Goal: Task Accomplishment & Management: Use online tool/utility

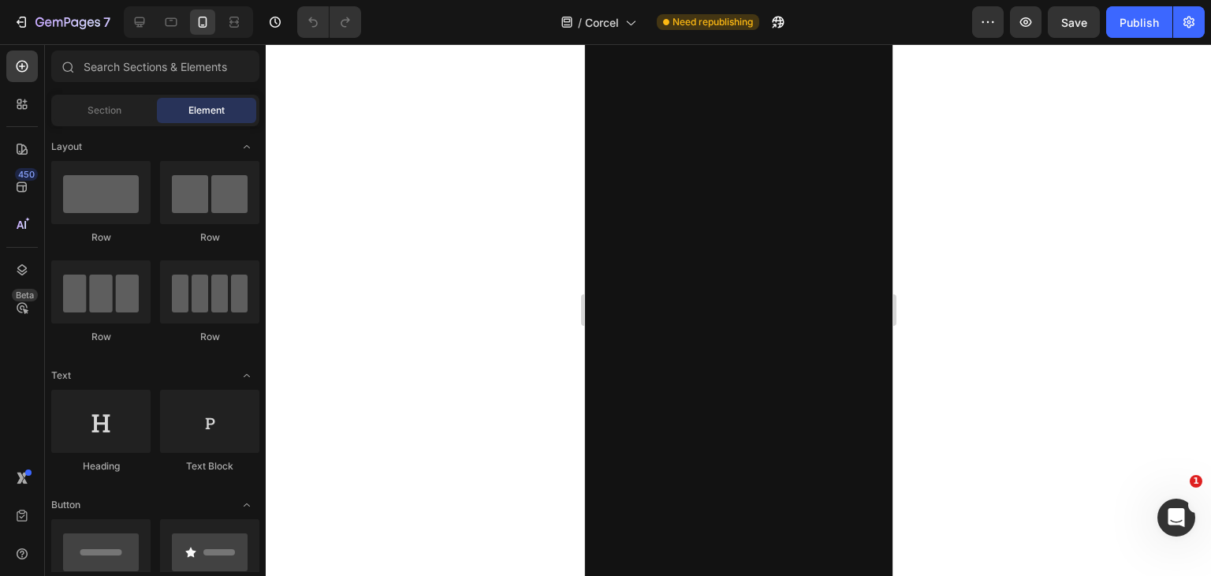
scroll to position [2003, 0]
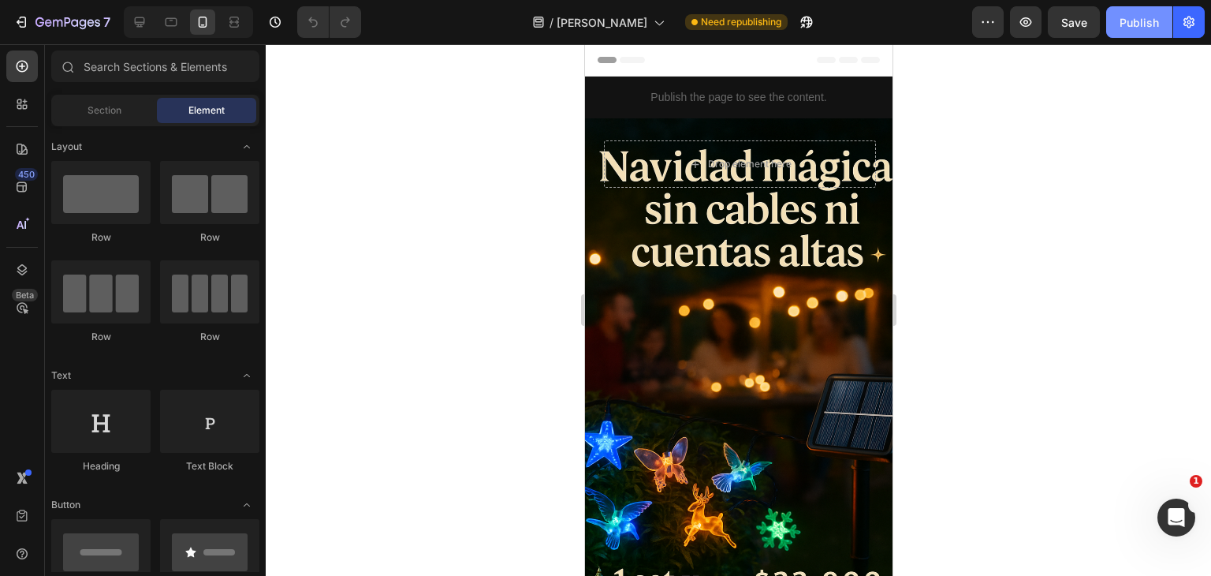
click at [1145, 26] on div "Publish" at bounding box center [1139, 22] width 39 height 17
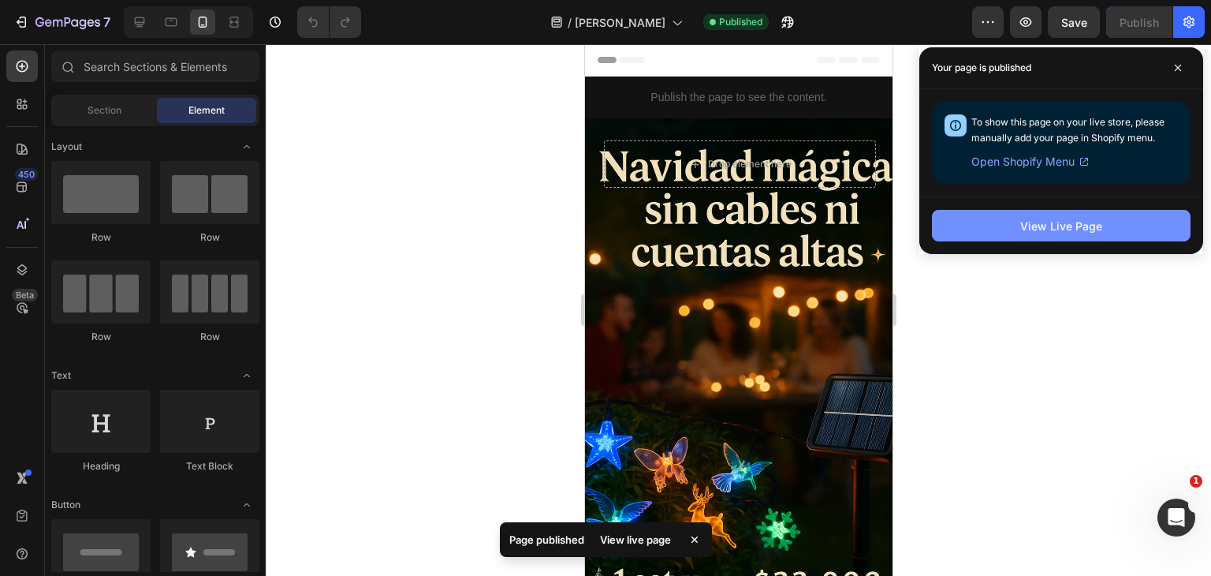
click at [1044, 220] on div "View Live Page" at bounding box center [1061, 226] width 82 height 17
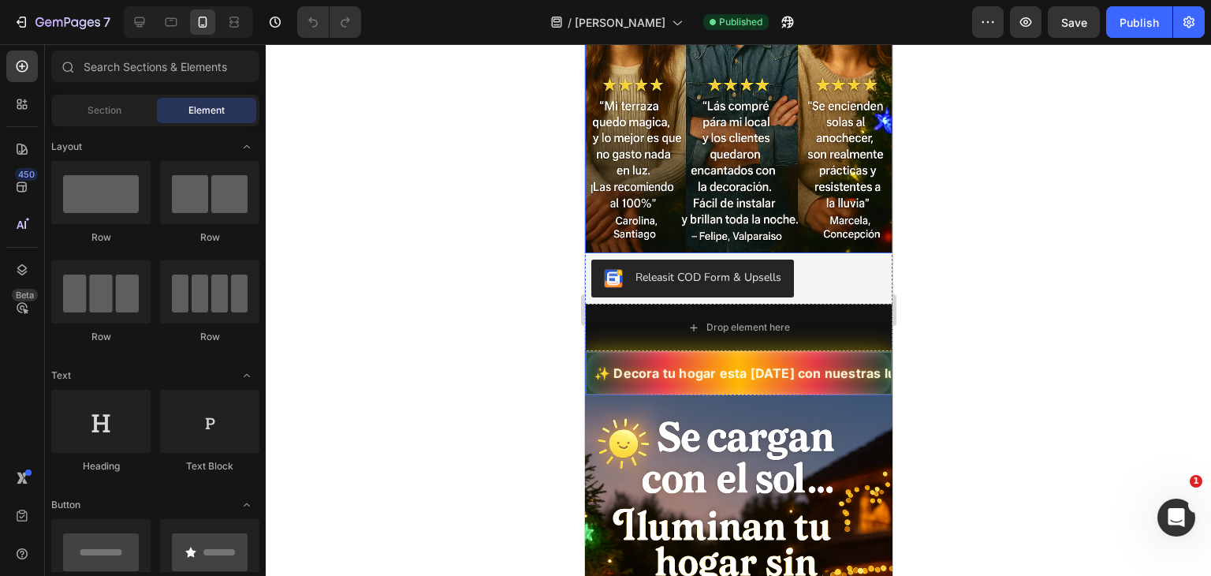
scroll to position [2260, 0]
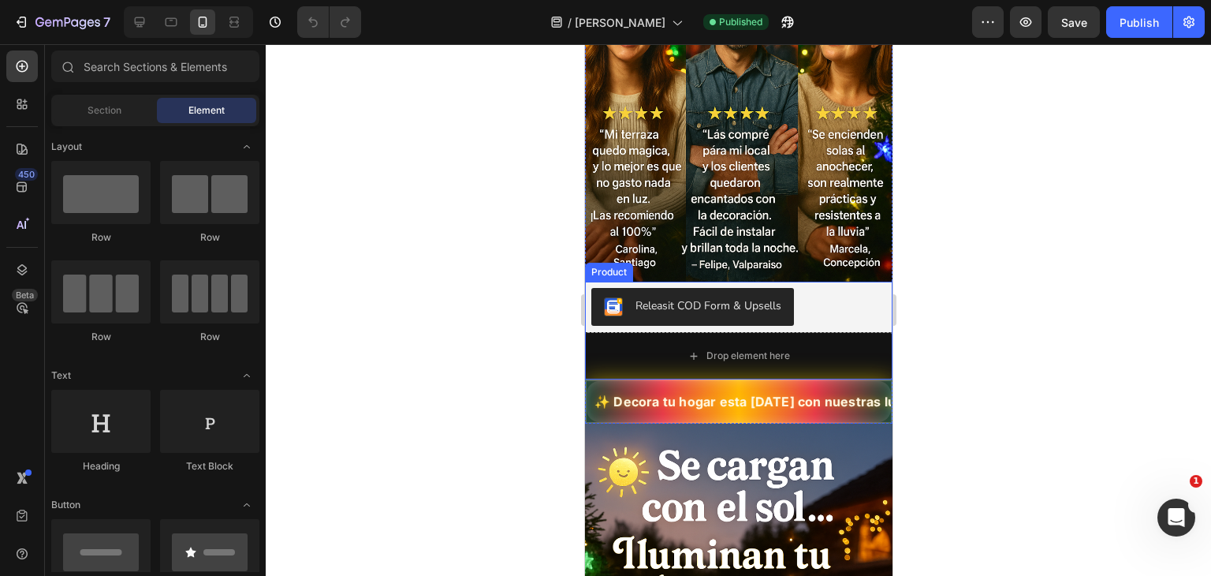
click at [979, 334] on div at bounding box center [738, 309] width 945 height 531
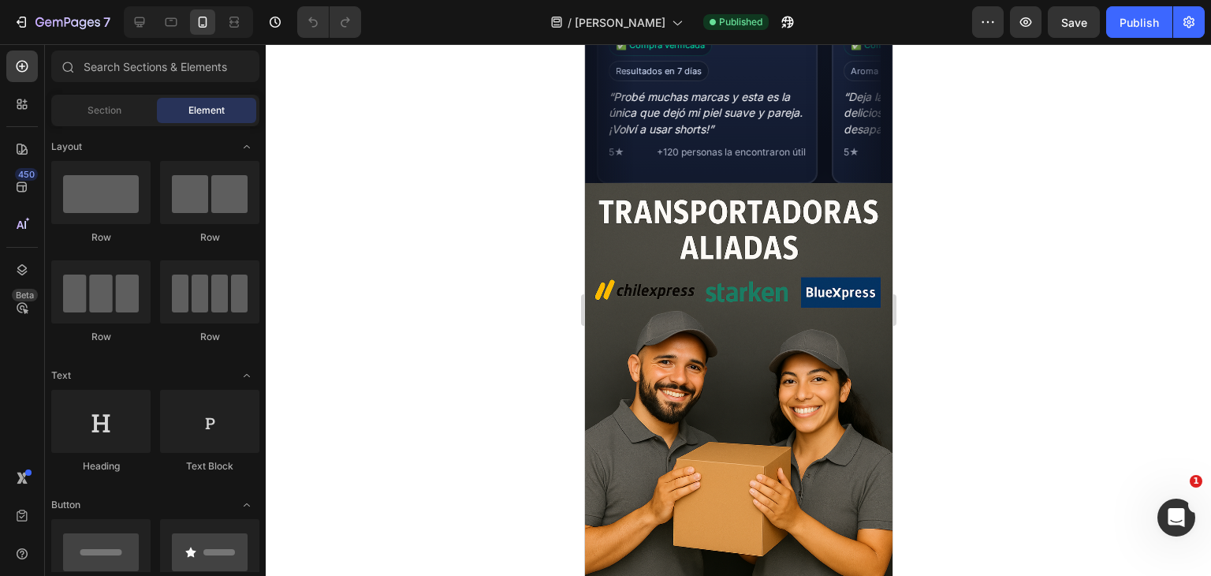
scroll to position [3781, 0]
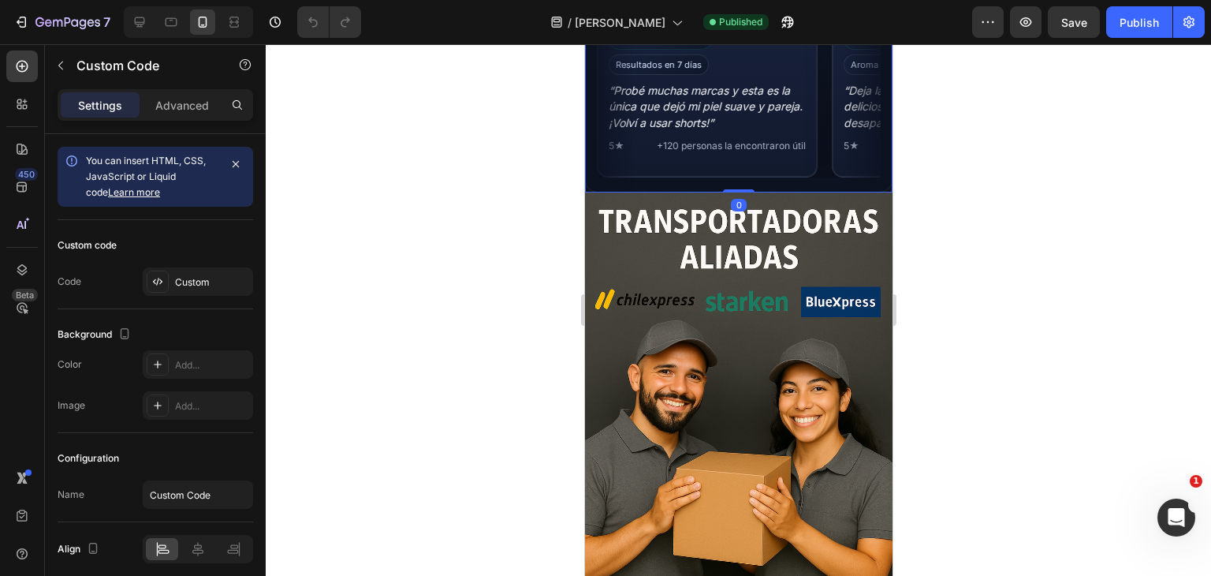
click at [682, 71] on span "Resultados en 7 días" at bounding box center [658, 64] width 100 height 21
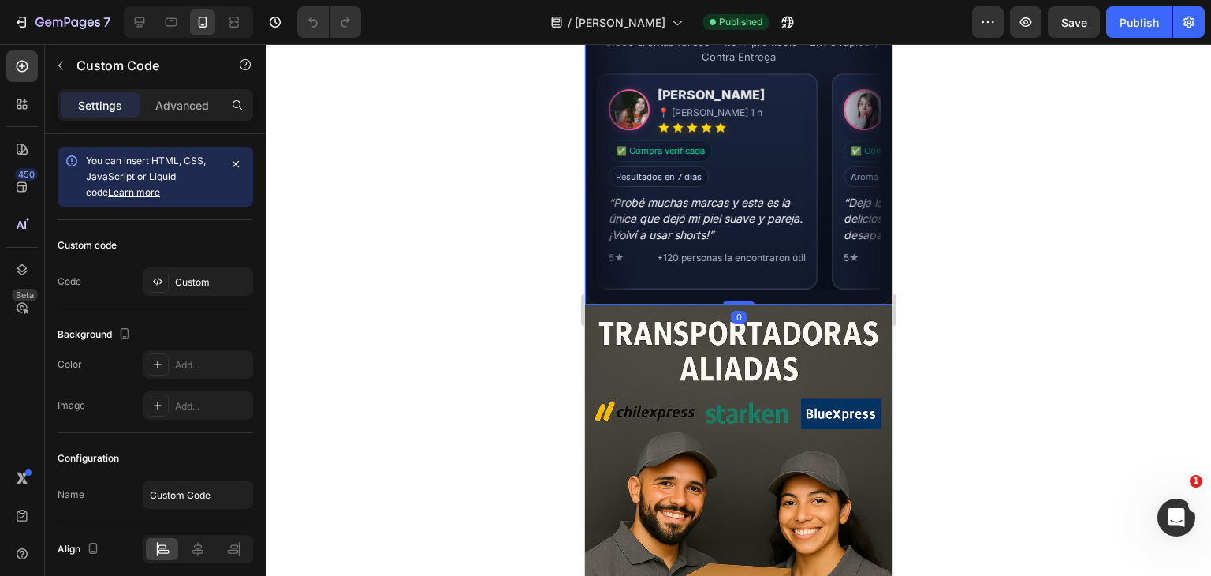
scroll to position [3668, 0]
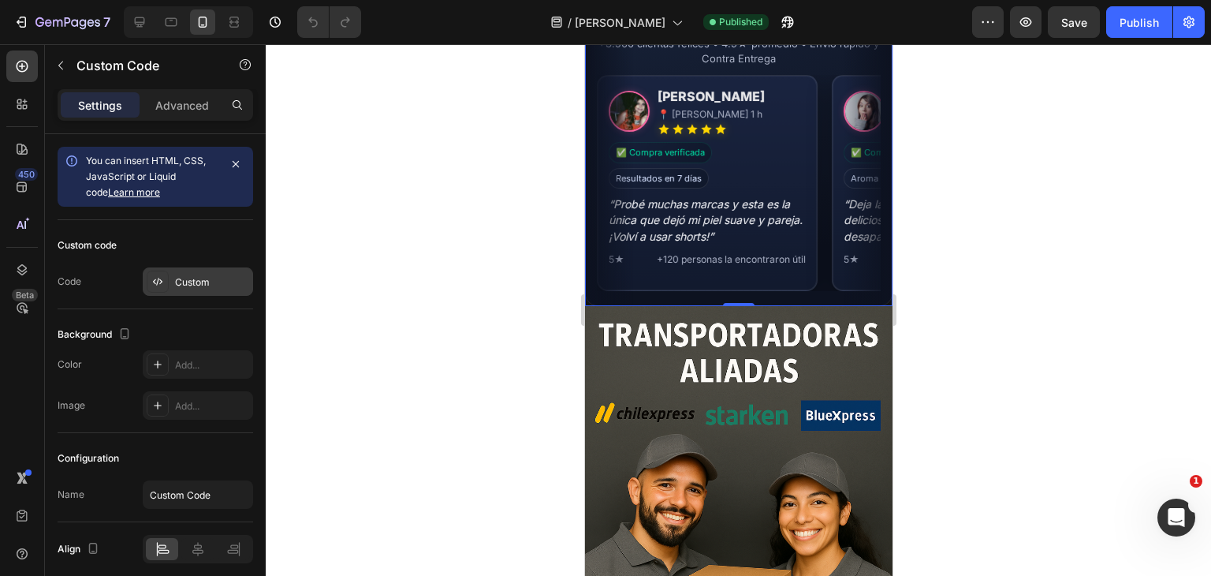
click at [220, 272] on div "Custom" at bounding box center [198, 281] width 110 height 28
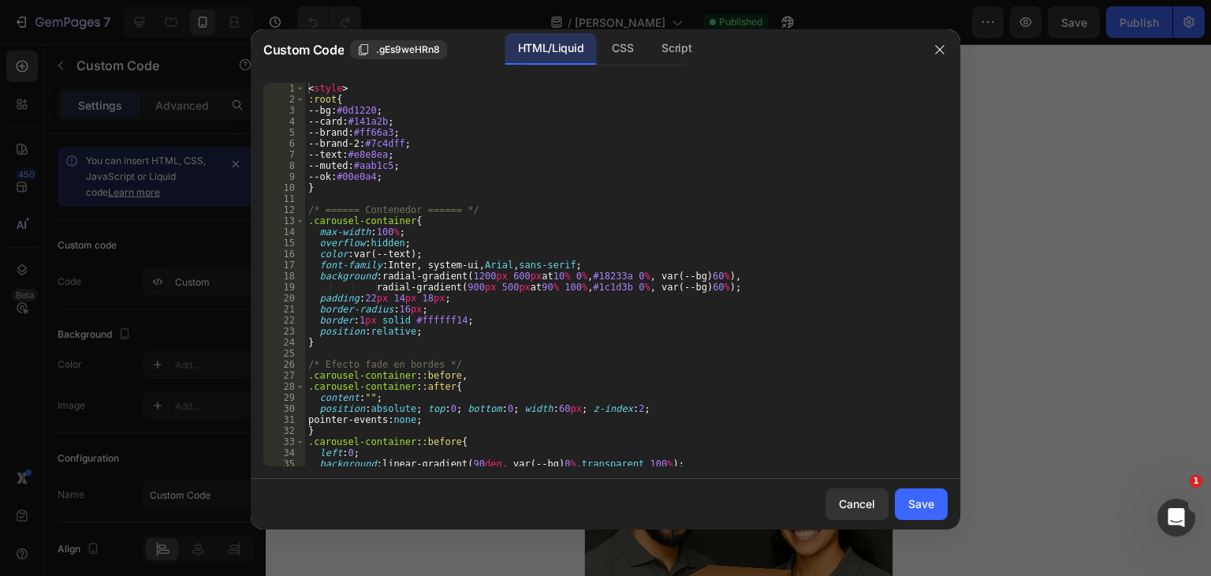
type textarea "font-family:Inter, system-ui, Arial, sans-serif;"
click at [614, 262] on div "< style > :root { --bg : #0d1220 ; --card : #141a2b ; --brand : #ff66a3 ; --bra…" at bounding box center [620, 285] width 631 height 405
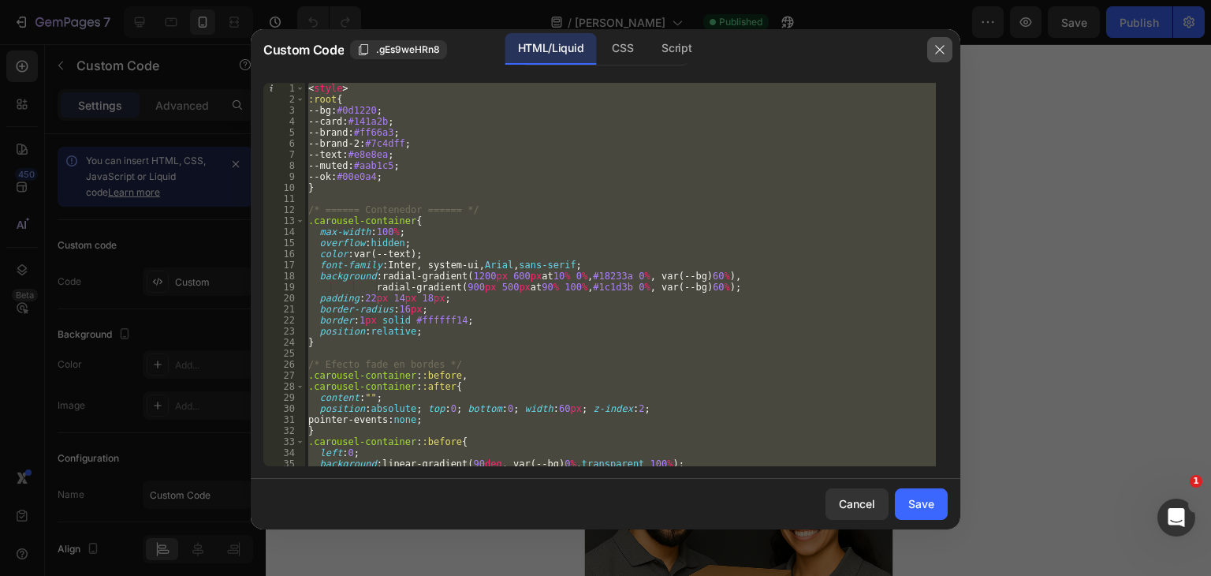
click at [930, 51] on button "button" at bounding box center [939, 49] width 25 height 25
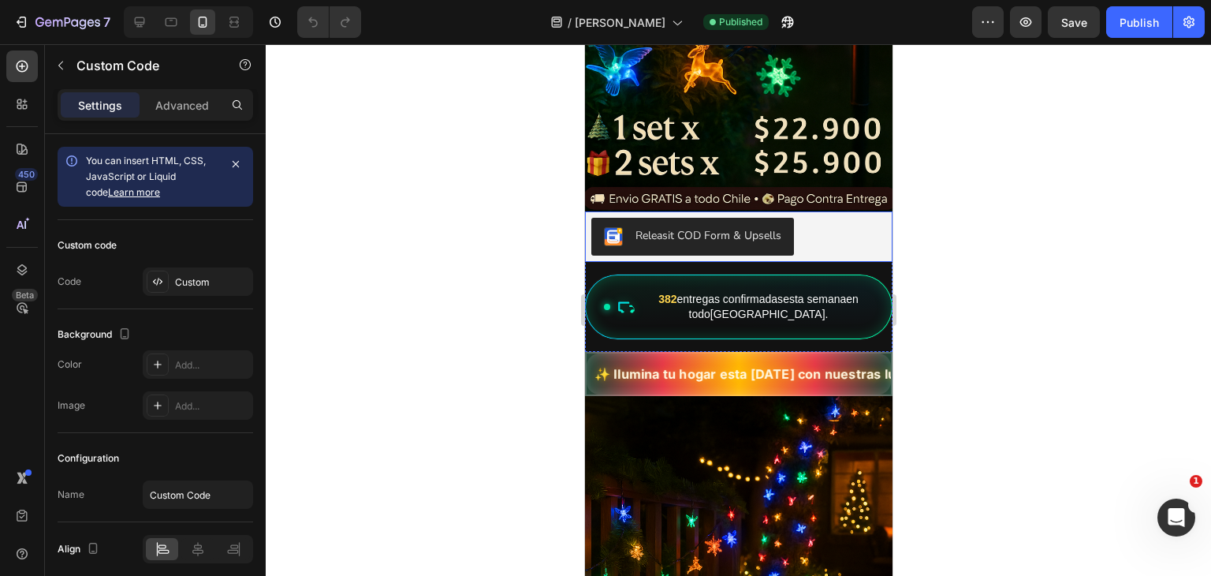
scroll to position [460, 0]
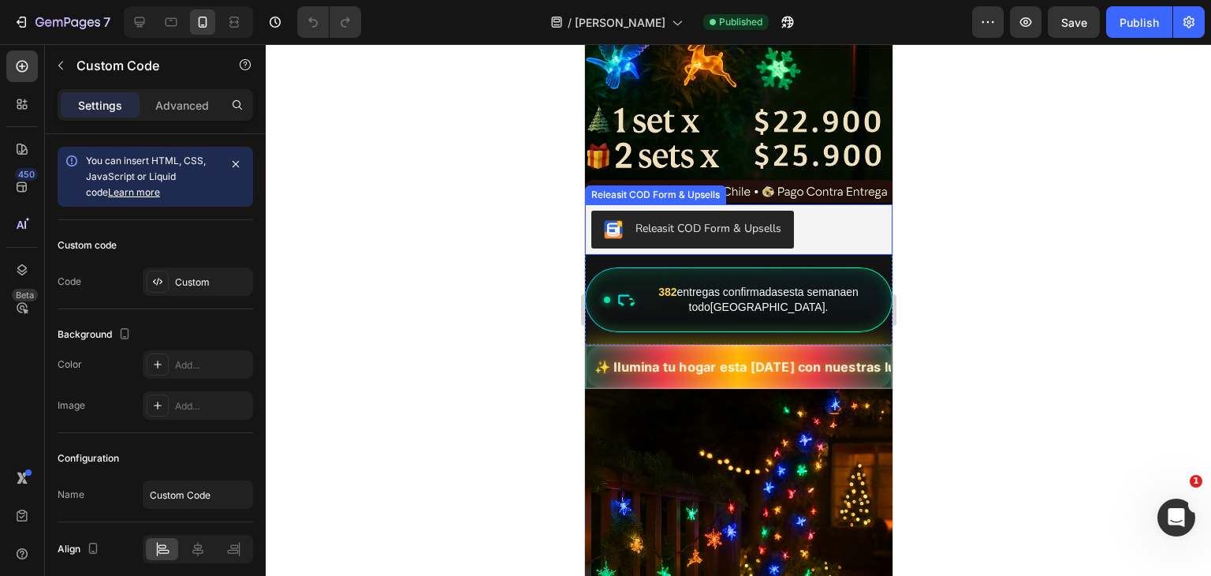
click at [736, 218] on button "Releasit COD Form & Upsells" at bounding box center [692, 230] width 203 height 38
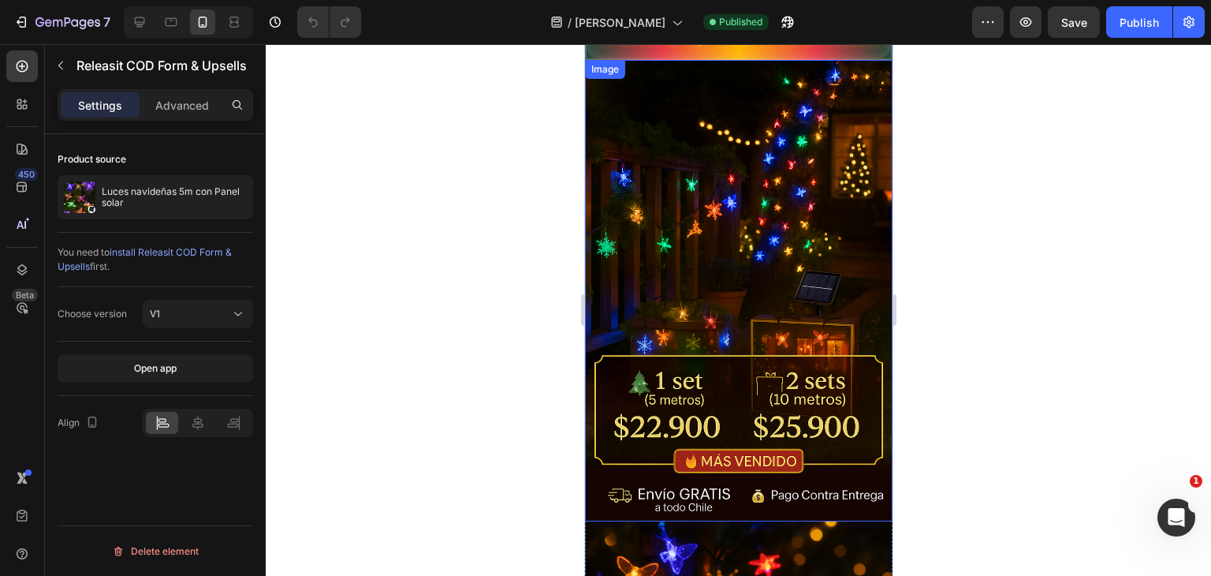
scroll to position [0, 3]
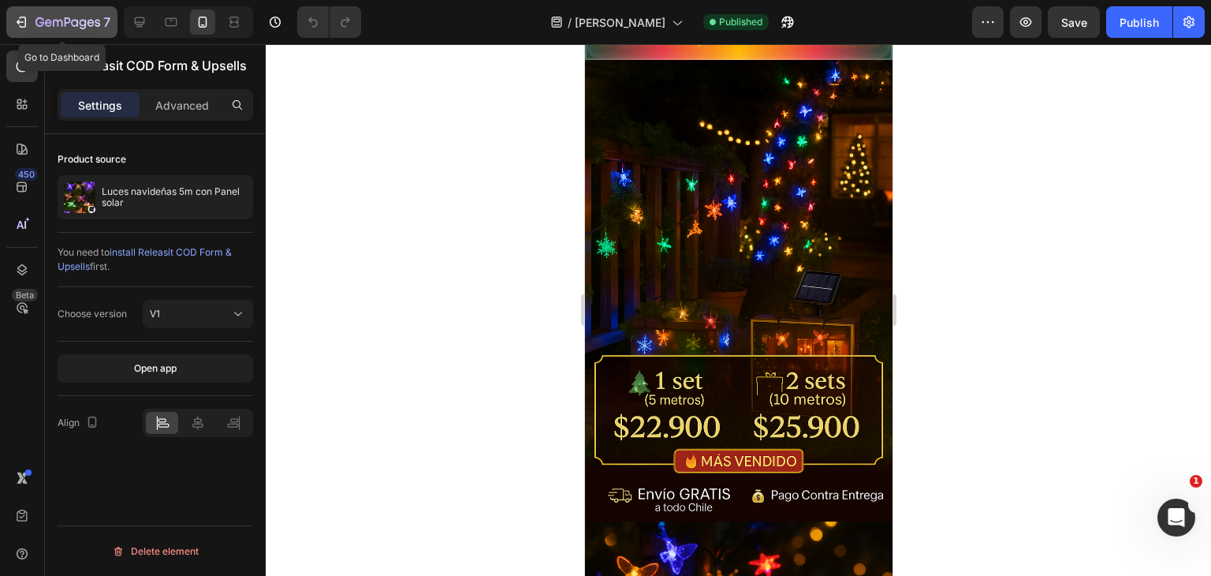
click at [22, 18] on icon "button" at bounding box center [21, 22] width 16 height 16
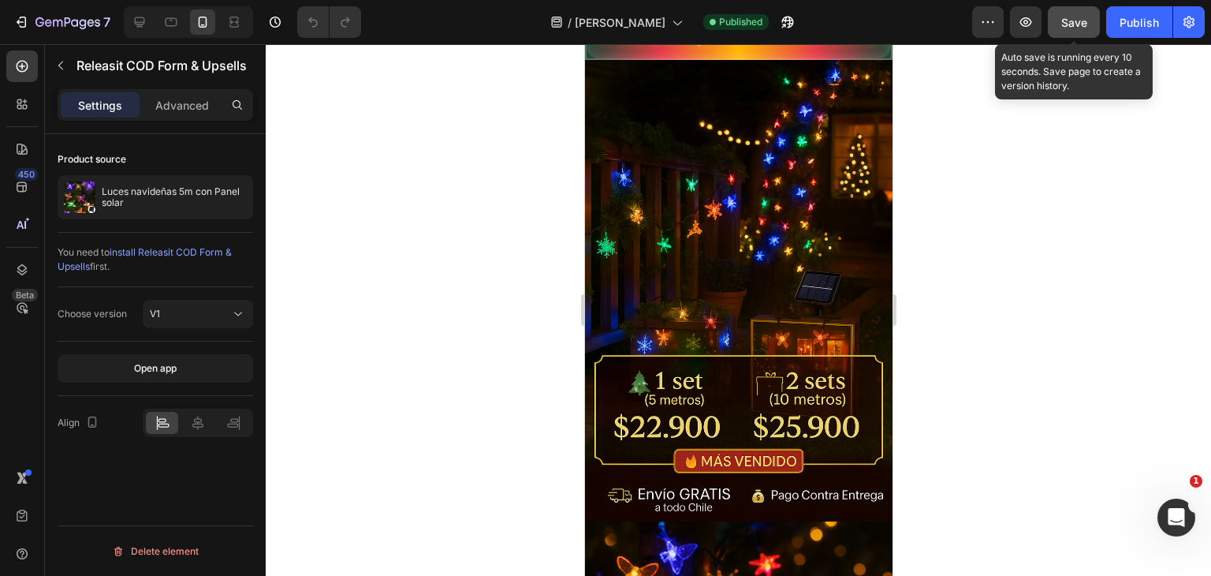
click at [1081, 12] on button "Save" at bounding box center [1074, 22] width 52 height 32
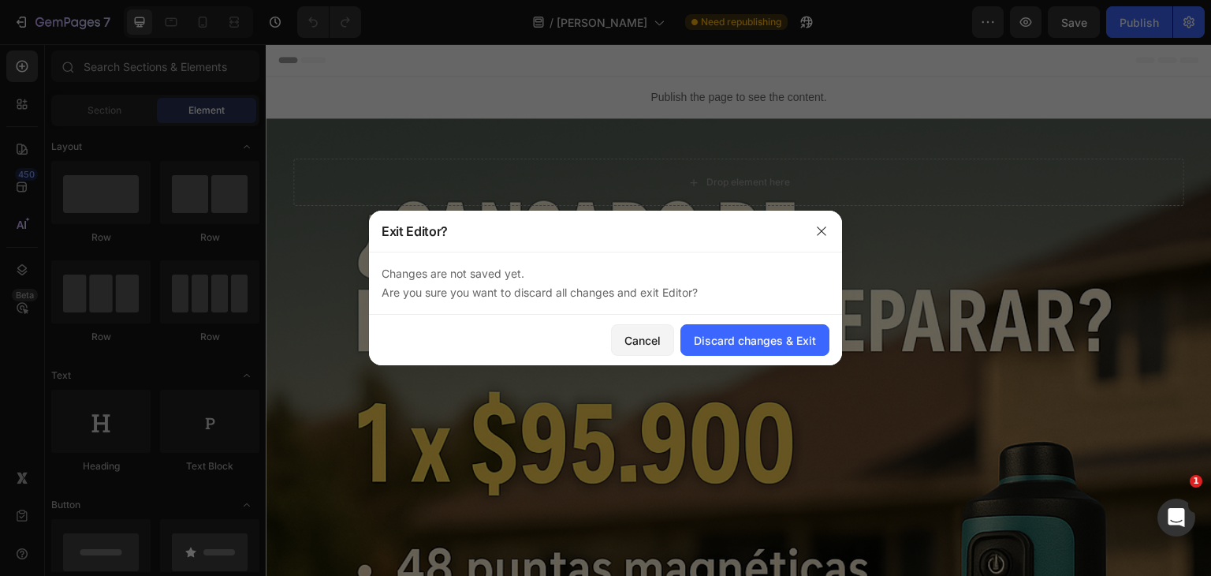
scroll to position [0, 3]
click at [820, 230] on icon "button" at bounding box center [821, 230] width 9 height 9
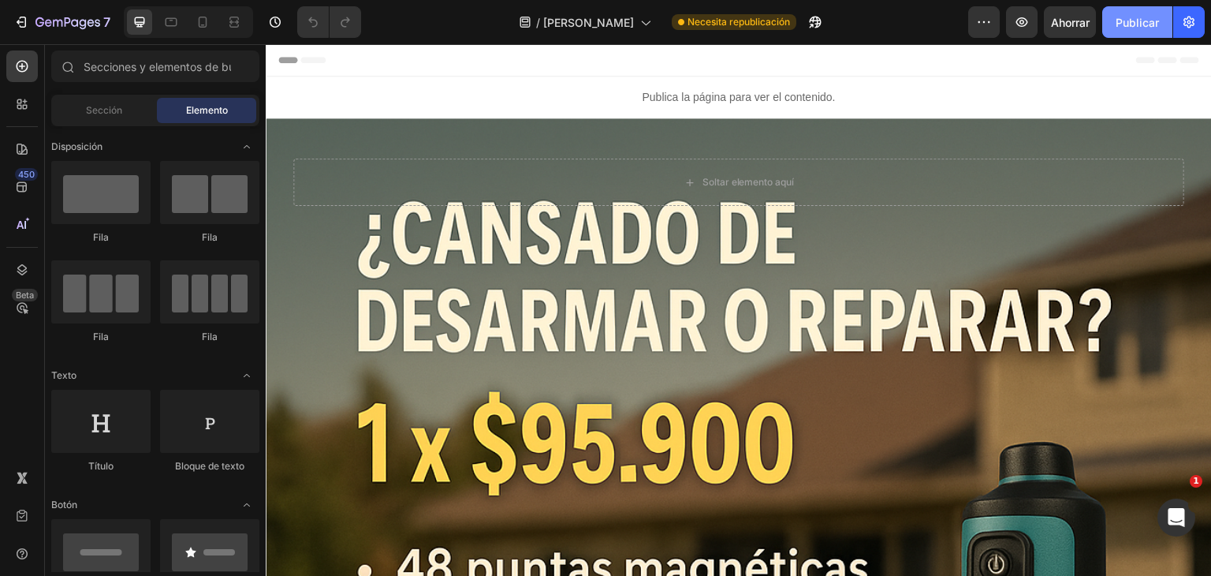
click at [1120, 31] on button "Publicar" at bounding box center [1137, 22] width 70 height 32
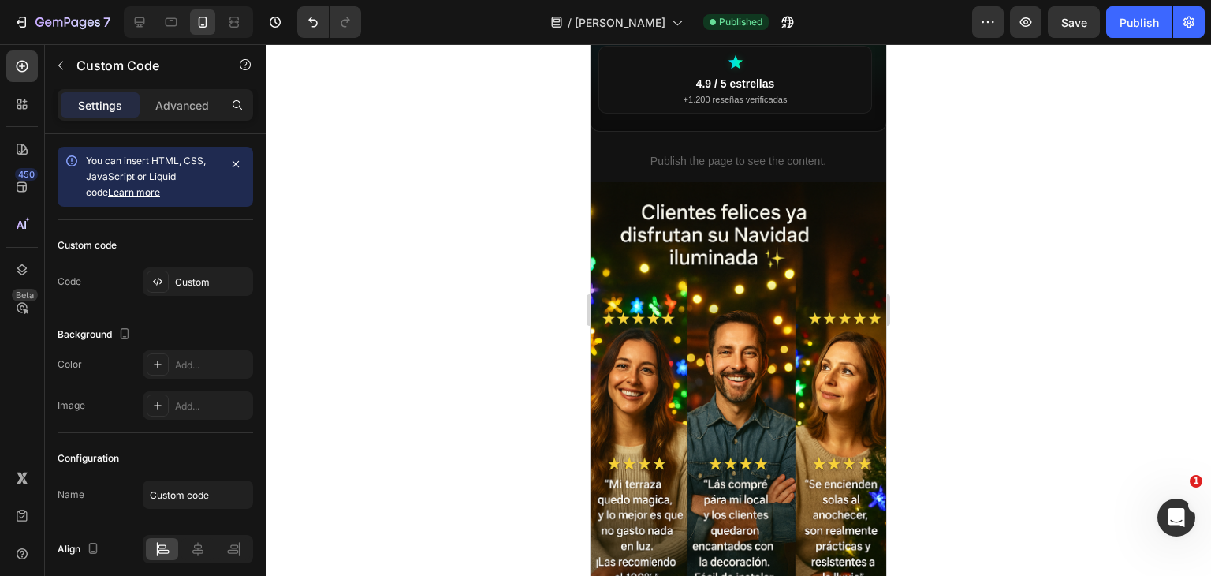
scroll to position [1836, 0]
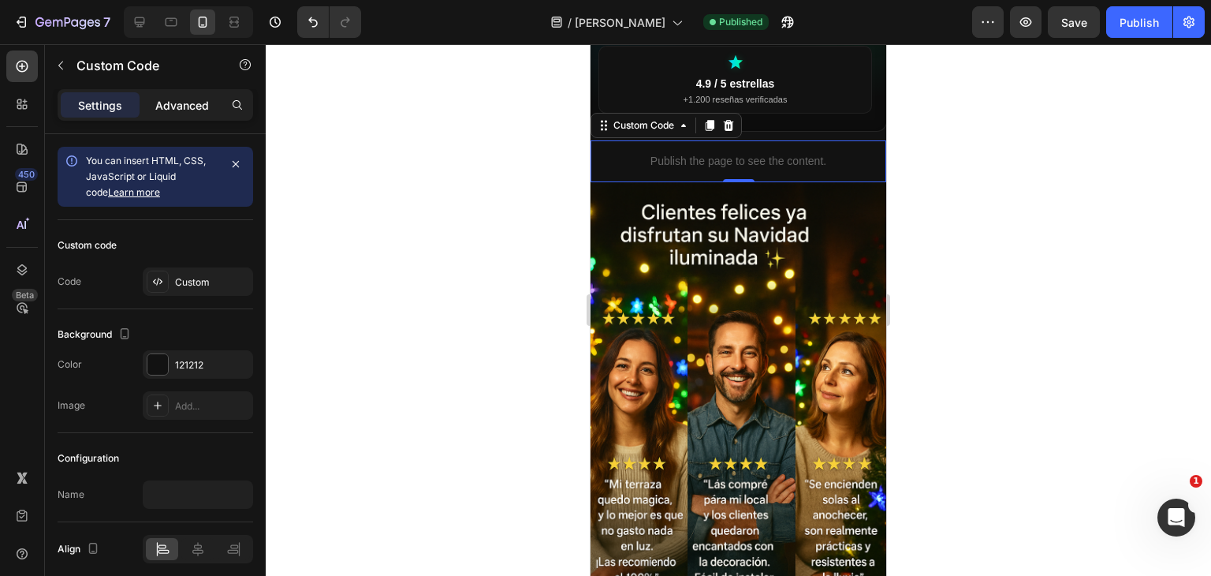
click at [164, 102] on p "Advanced" at bounding box center [182, 105] width 54 height 17
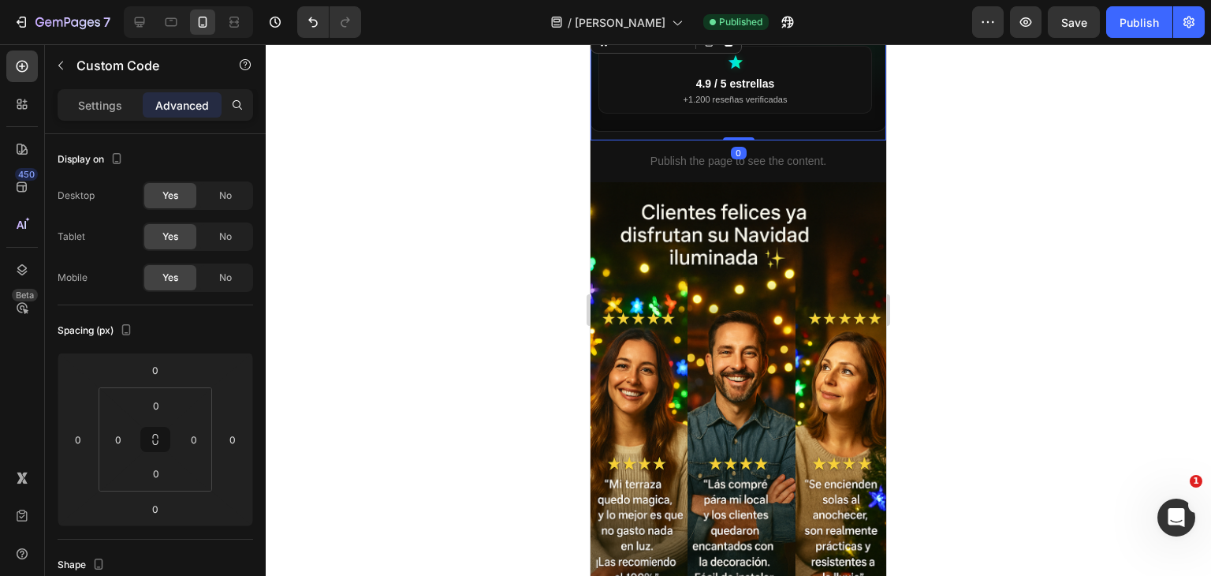
click at [823, 88] on div "4.9 / 5 estrellas +1.200 reseñas verificadas +8.500 personas lo usan a diario E…" at bounding box center [739, 83] width 296 height 96
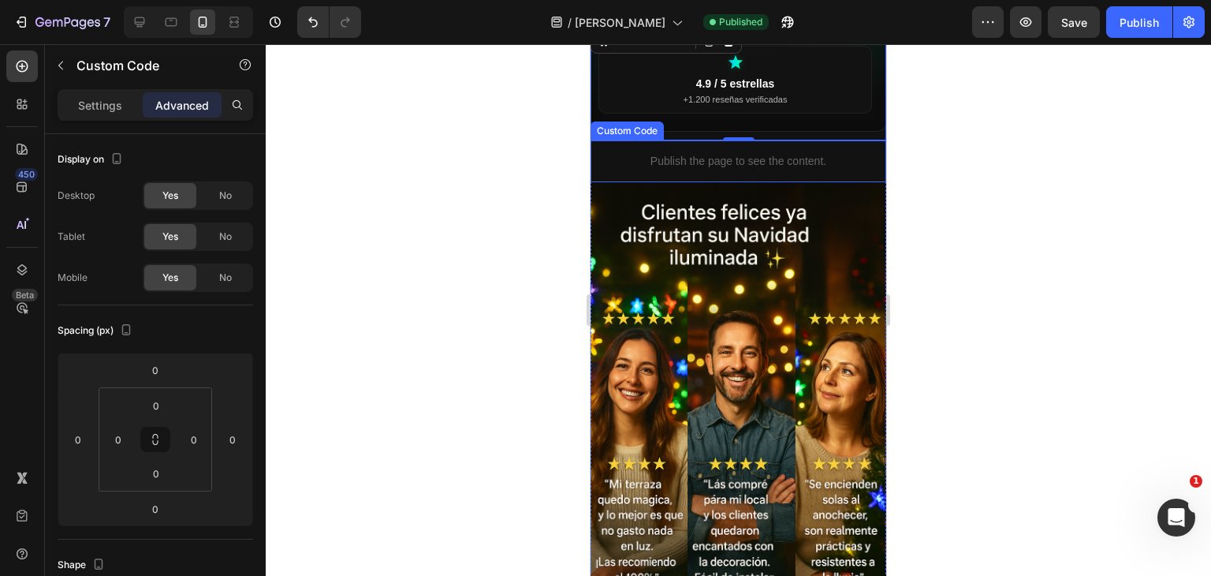
click at [600, 153] on p "Publish the page to see the content." at bounding box center [739, 161] width 296 height 17
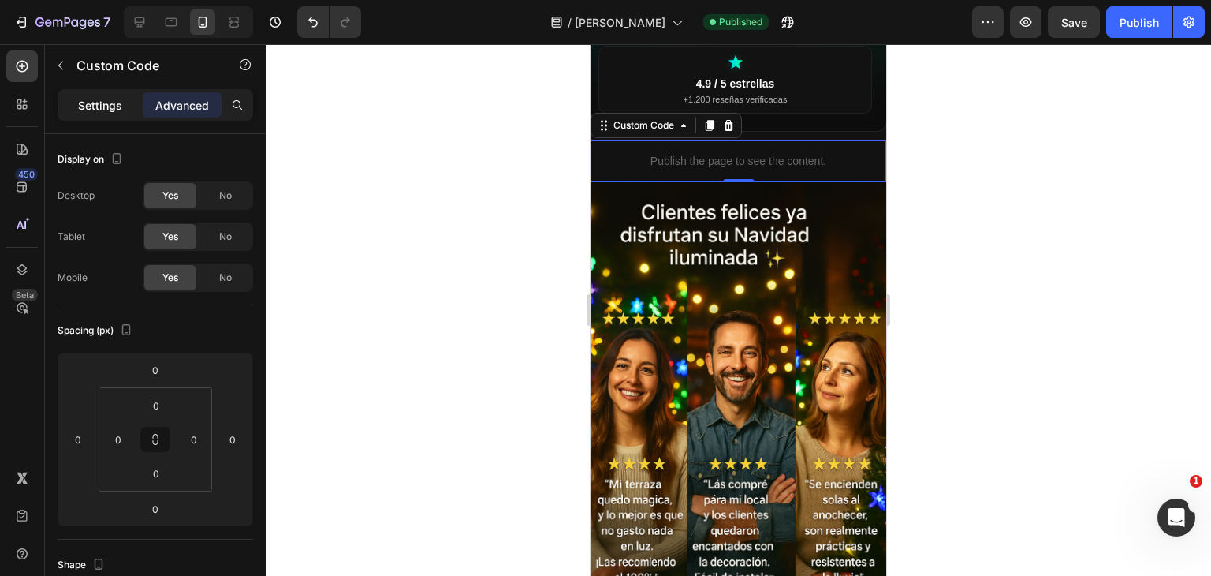
click at [110, 108] on p "Settings" at bounding box center [100, 105] width 44 height 17
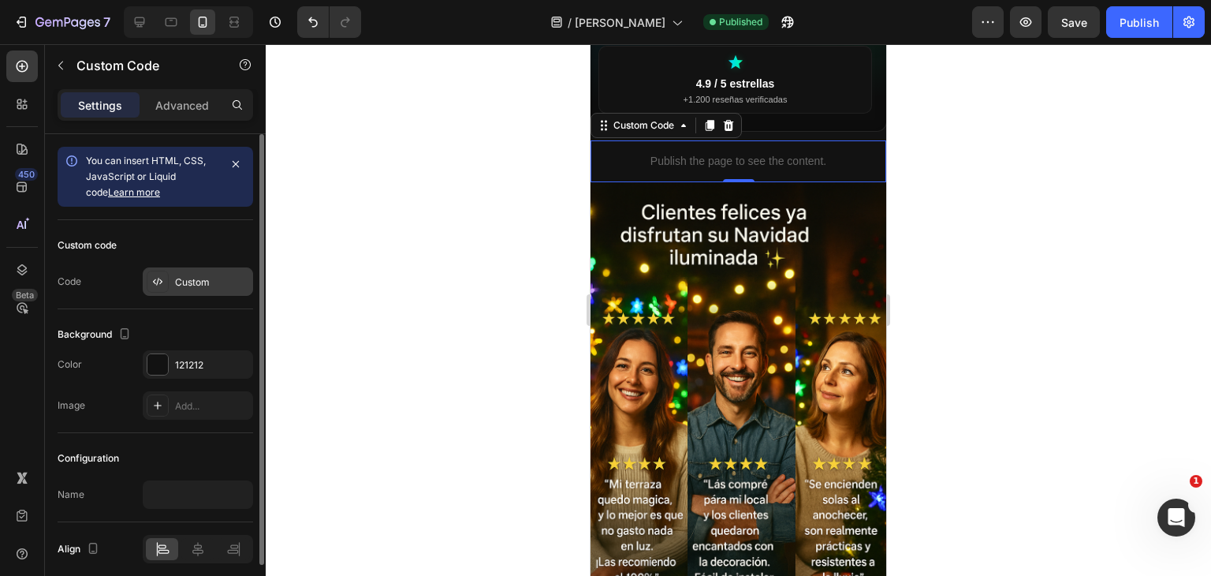
click at [215, 280] on div "Custom" at bounding box center [212, 282] width 74 height 14
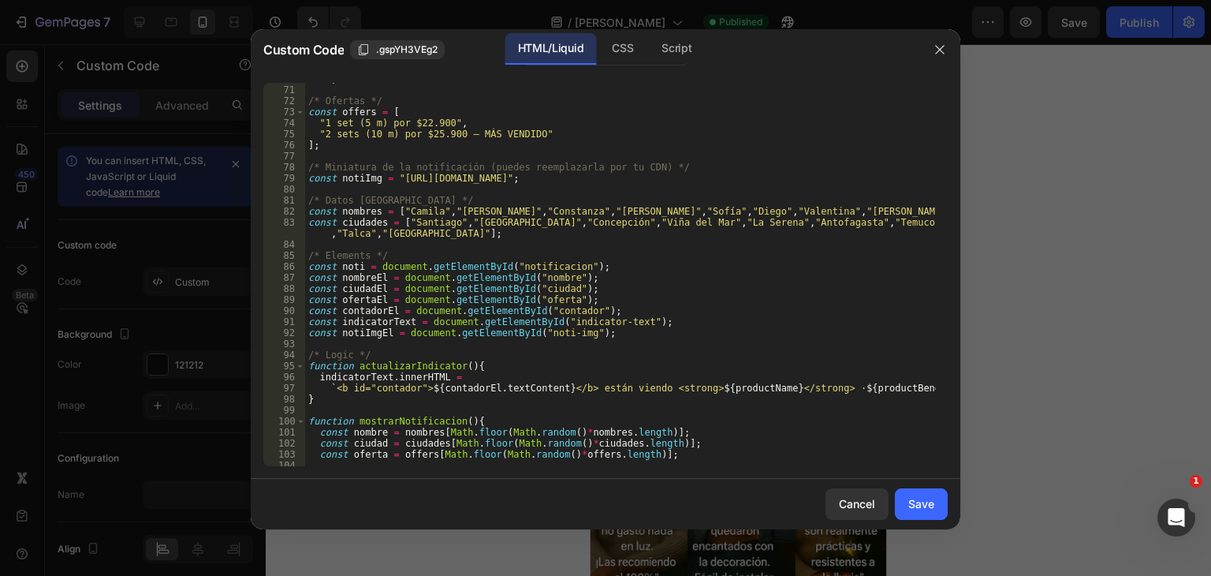
scroll to position [848, 0]
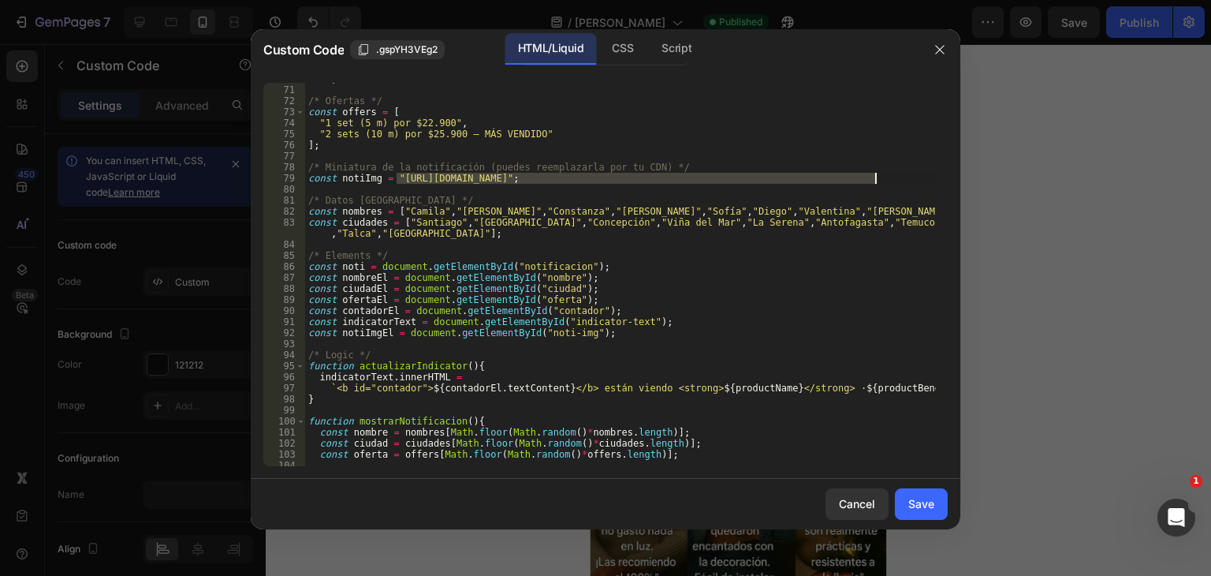
drag, startPoint x: 395, startPoint y: 176, endPoint x: 874, endPoint y: 177, distance: 478.6
click at [874, 177] on div "const productBenefits = " 🌞 Energía solar • ✨ Encendido automático • 💧 IP65 • 🚚…" at bounding box center [620, 270] width 631 height 416
paste textarea "ChatGPTImage26sept2025_04_30_47p.m..png?v=1758922308"
type textarea "const notiImg = "[URL][DOMAIN_NAME][DATE]";"
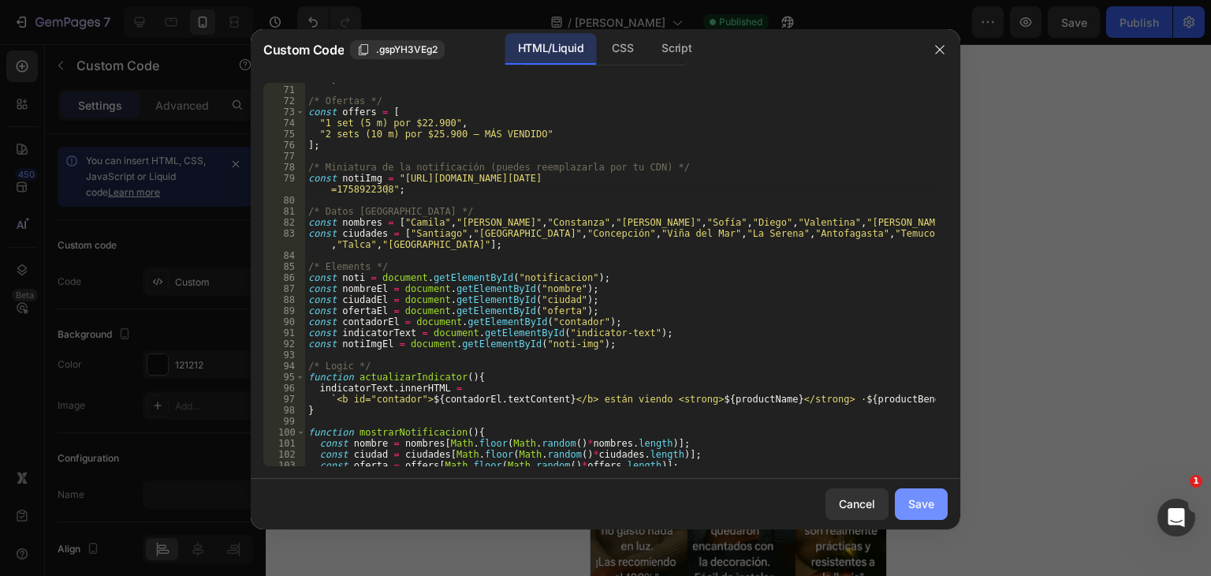
click at [904, 498] on button "Save" at bounding box center [921, 504] width 53 height 32
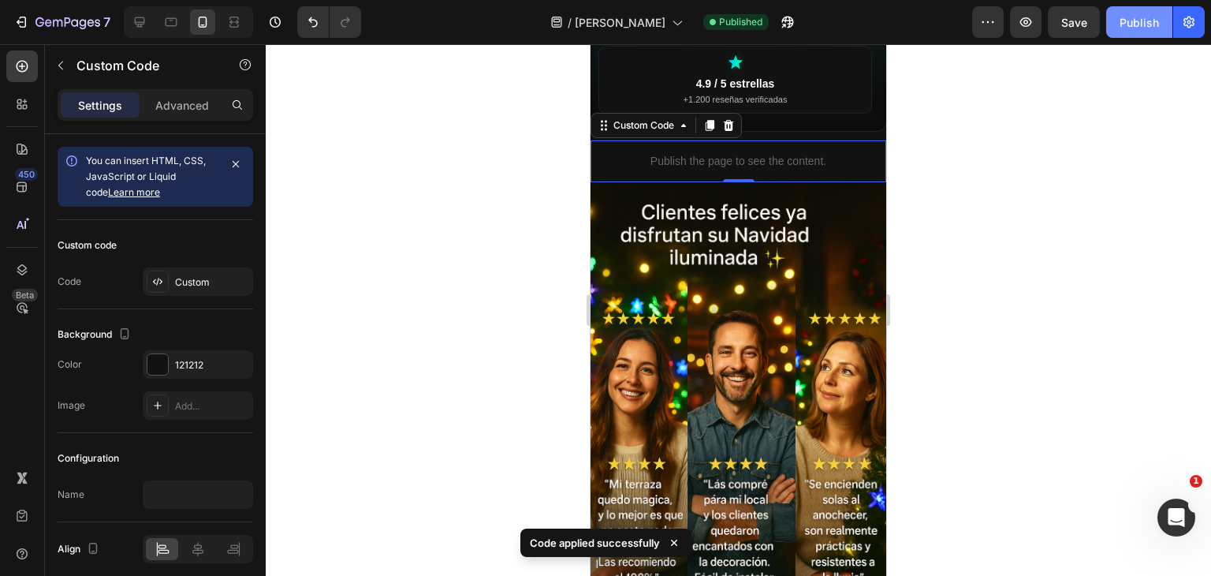
click at [1110, 26] on button "Publish" at bounding box center [1139, 22] width 66 height 32
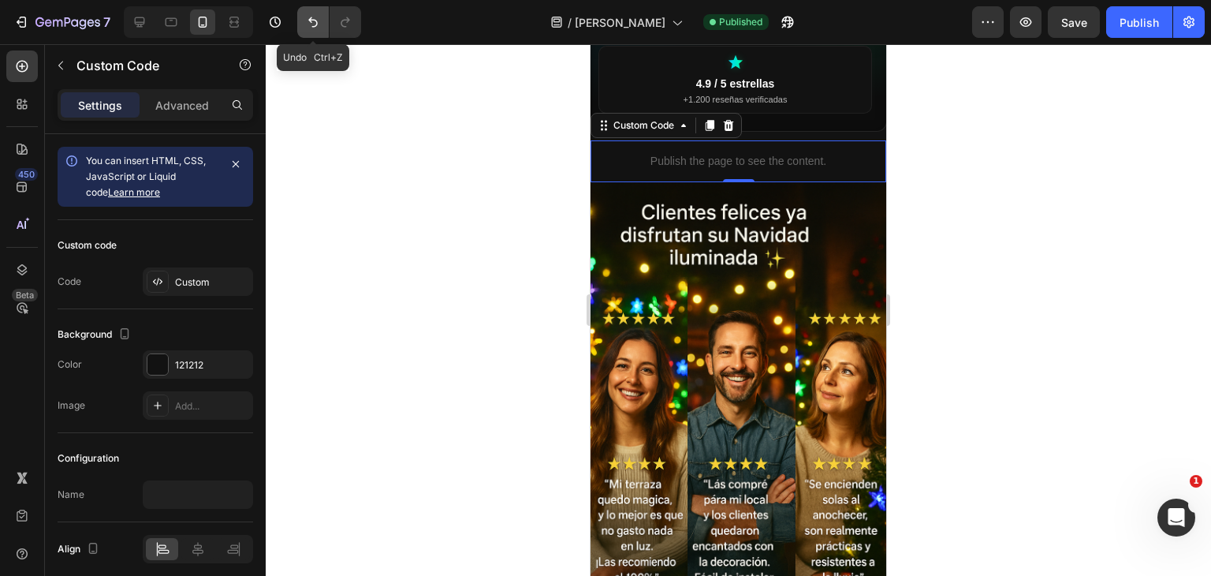
click at [303, 23] on button "Undo/Redo" at bounding box center [313, 22] width 32 height 32
click at [1134, 24] on div "Publish" at bounding box center [1139, 22] width 39 height 17
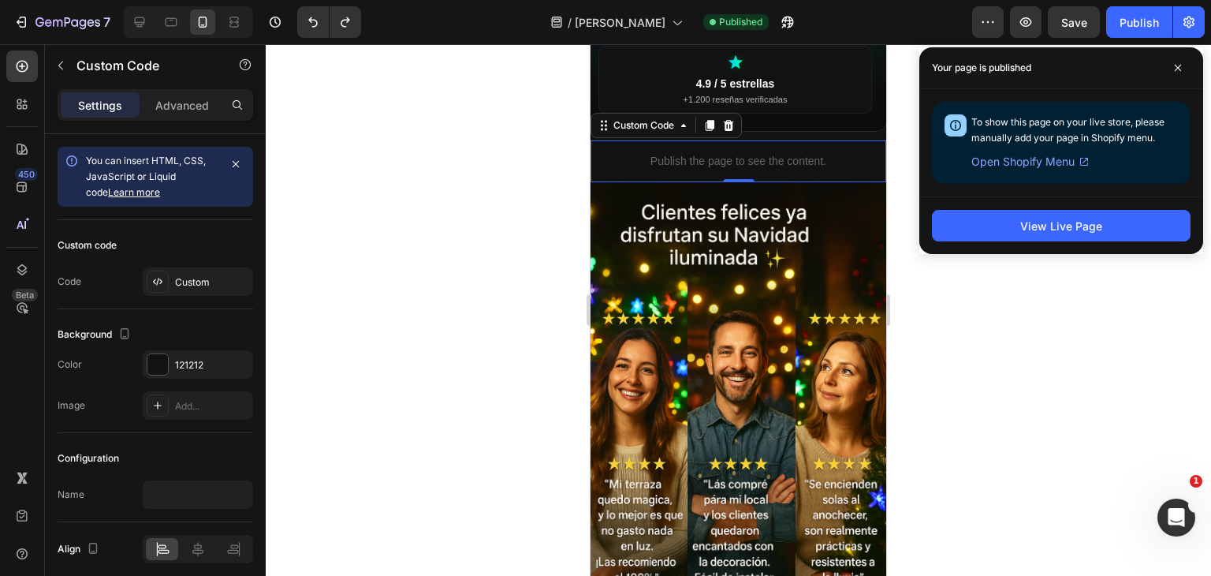
click at [3, 29] on div "7" at bounding box center [58, 22] width 117 height 32
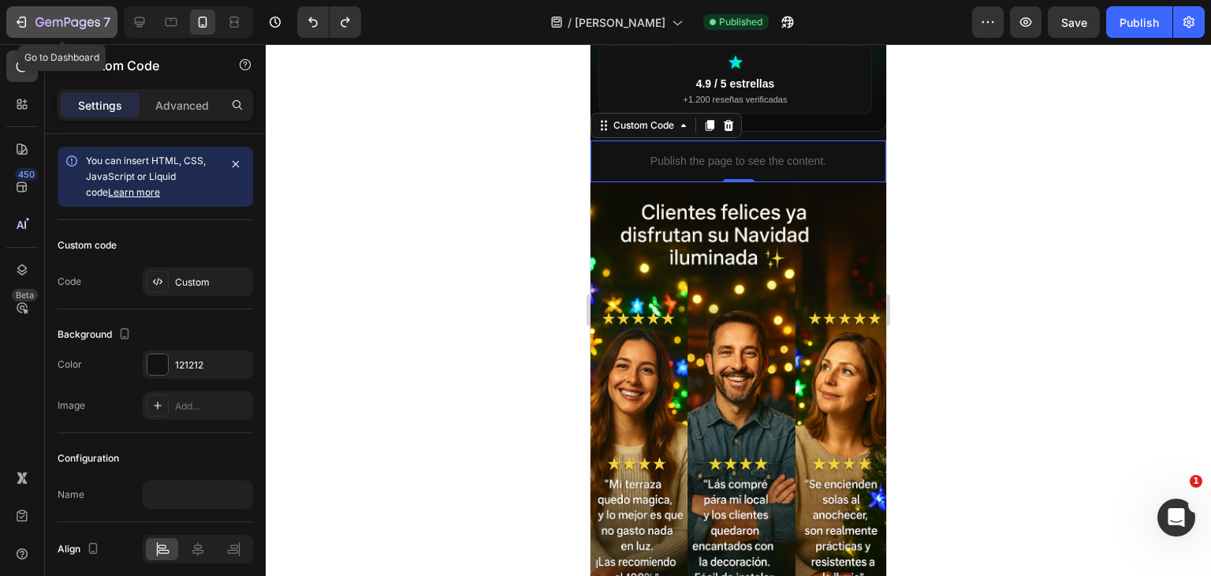
click at [39, 29] on icon "button" at bounding box center [67, 23] width 65 height 13
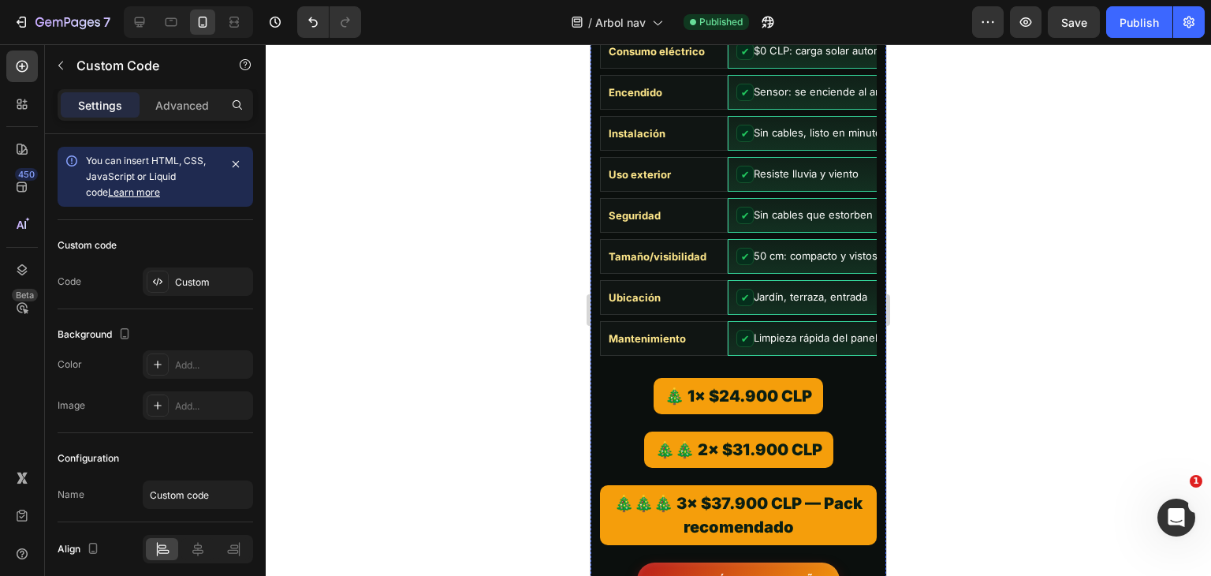
scroll to position [3630, 0]
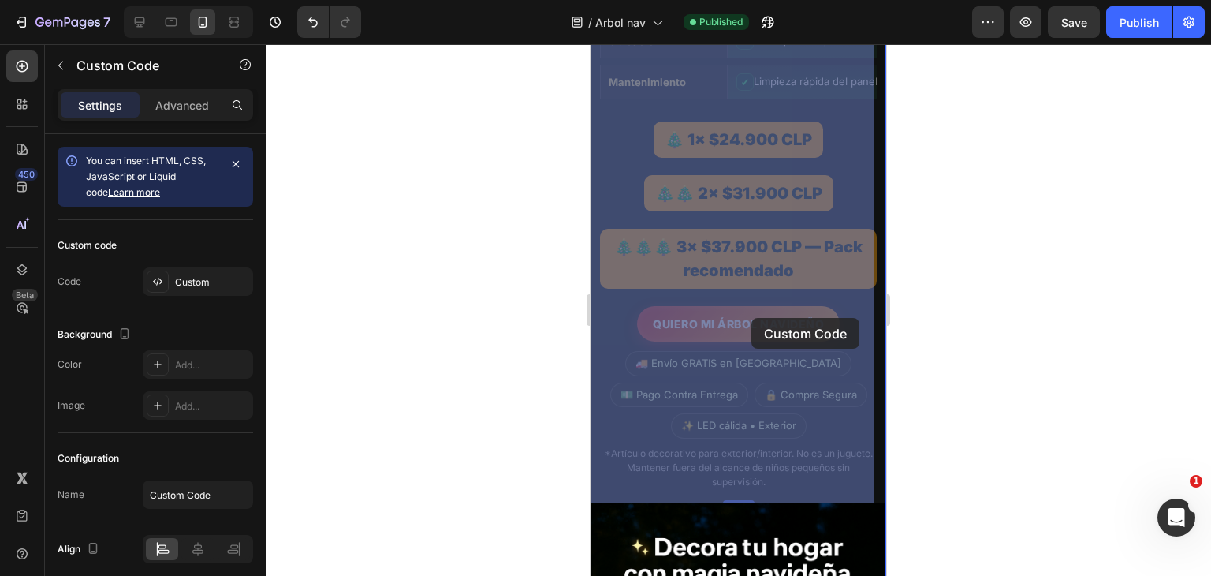
drag, startPoint x: 859, startPoint y: 367, endPoint x: 751, endPoint y: 318, distance: 118.6
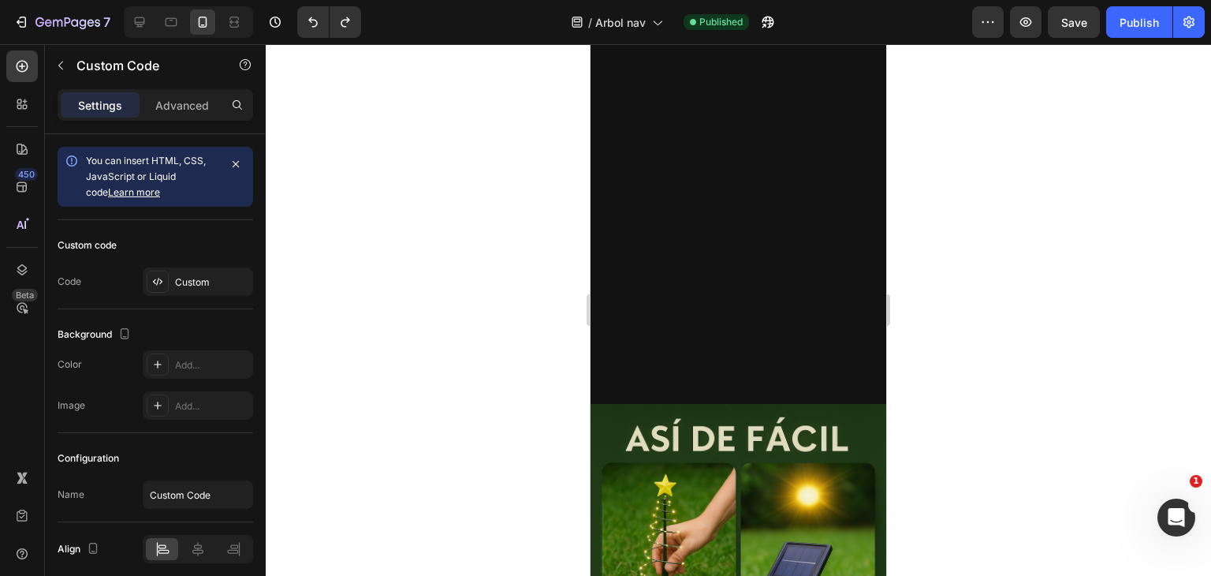
scroll to position [1349, 0]
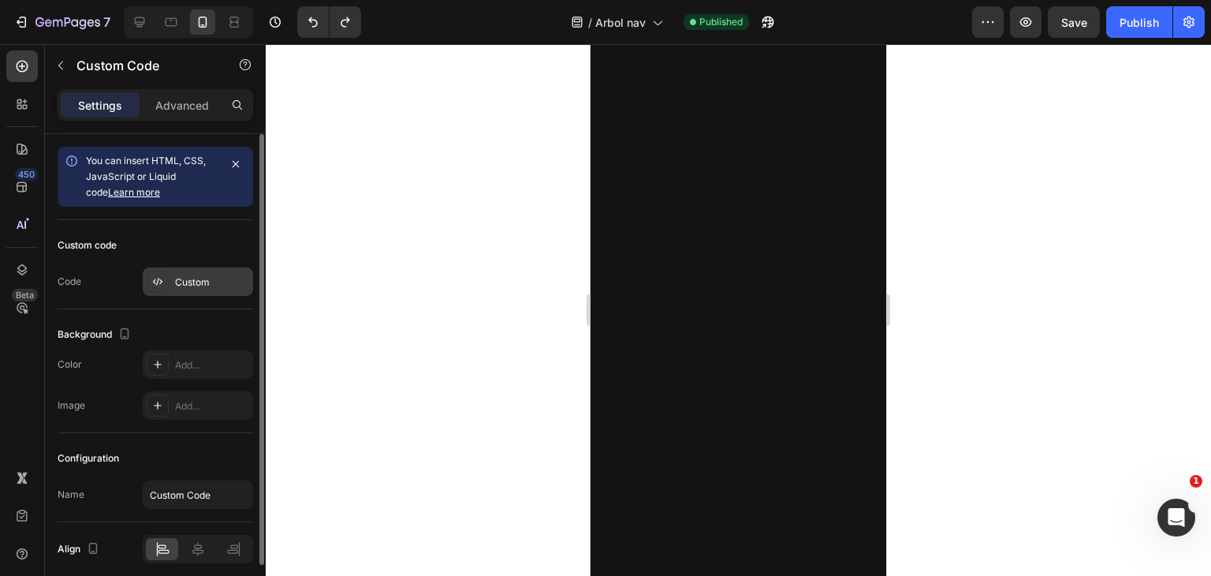
click at [181, 279] on div "Custom" at bounding box center [212, 282] width 74 height 14
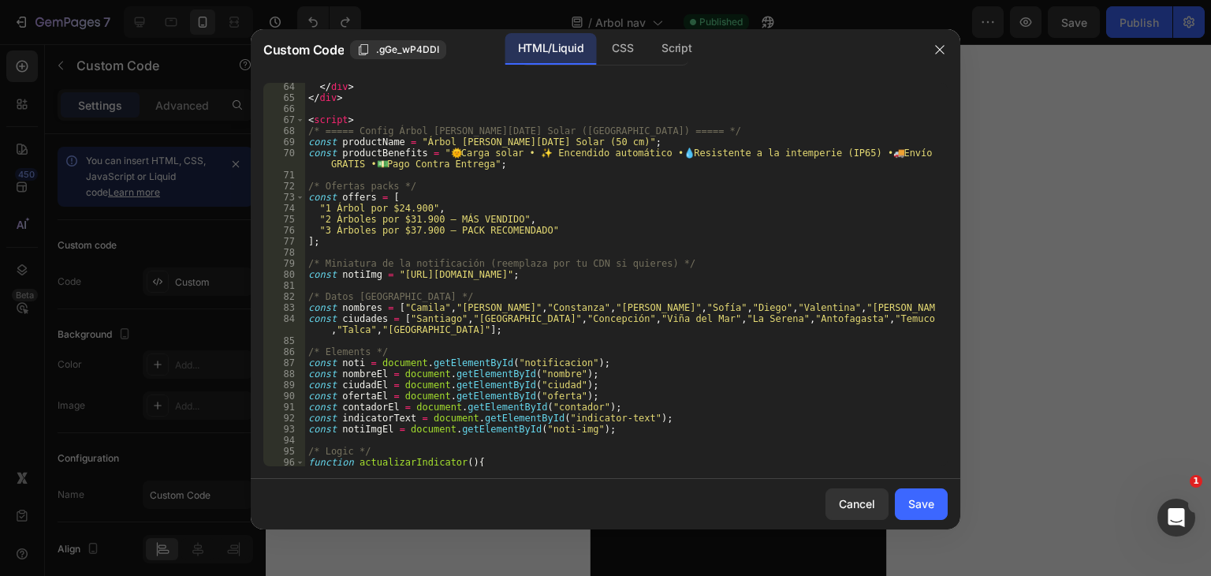
scroll to position [763, 0]
drag, startPoint x: 397, startPoint y: 272, endPoint x: 680, endPoint y: 275, distance: 283.1
click at [680, 275] on div "</ div > </ div > < script > /* ===== Config Árbol [PERSON_NAME][DATE] Solar ([…" at bounding box center [620, 282] width 631 height 405
paste textarea "[DOMAIN_NAME][URL][DATE]"
type textarea "const notiImg = "[URL][DOMAIN_NAME][DATE]";"
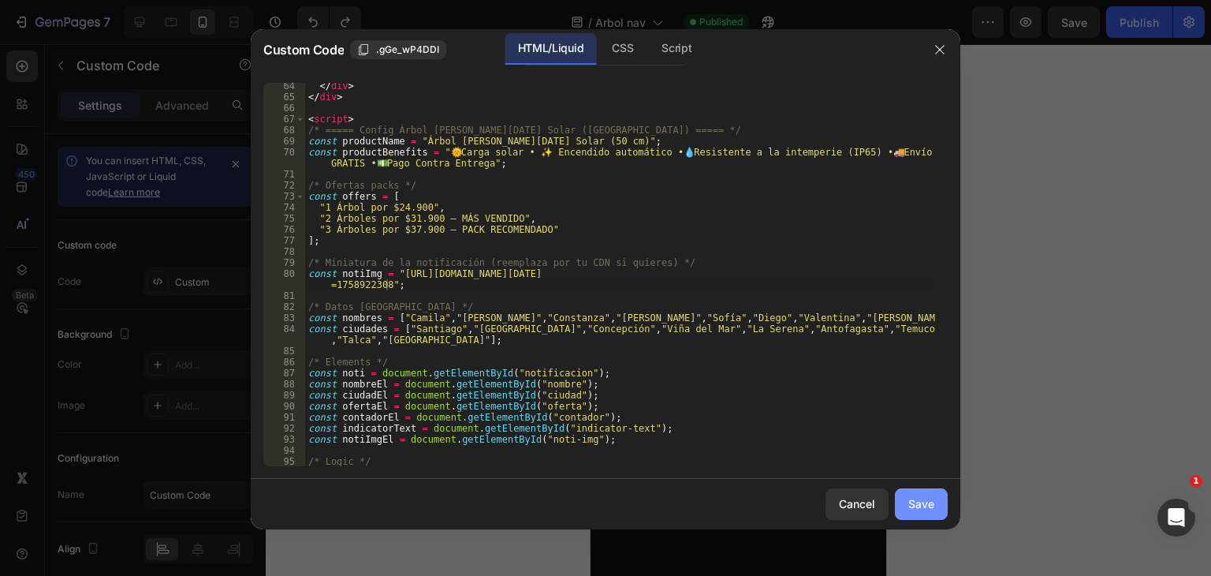
click at [902, 507] on button "Save" at bounding box center [921, 504] width 53 height 32
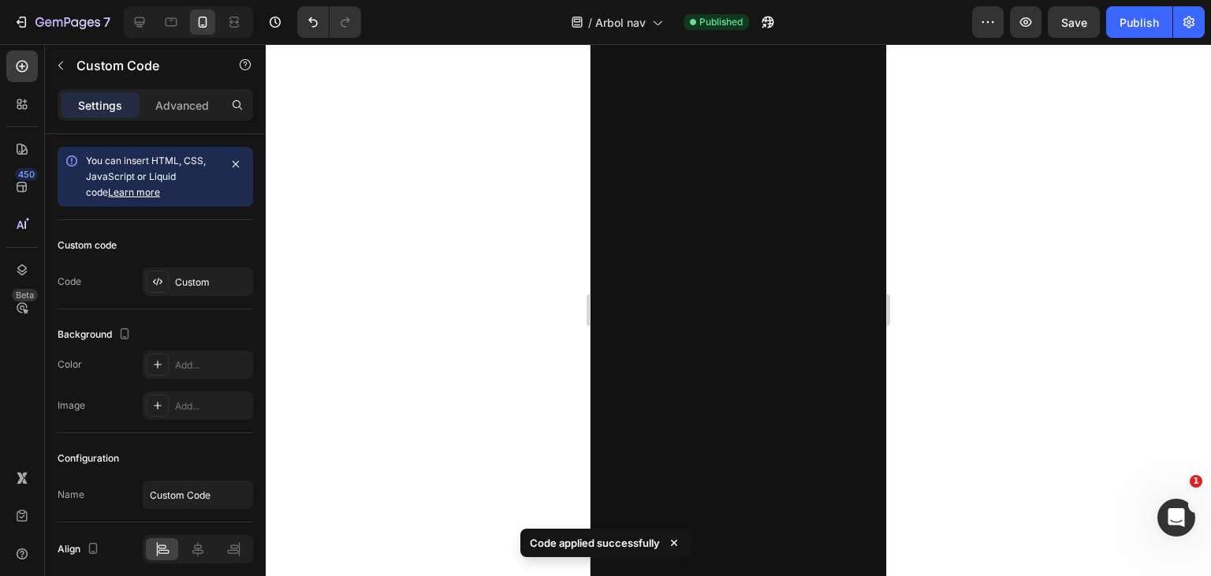
click at [1119, 38] on div "7 Version history / Arbol nav Published Preview Save Publish" at bounding box center [605, 22] width 1211 height 45
click at [1122, 32] on button "Publish" at bounding box center [1139, 22] width 66 height 32
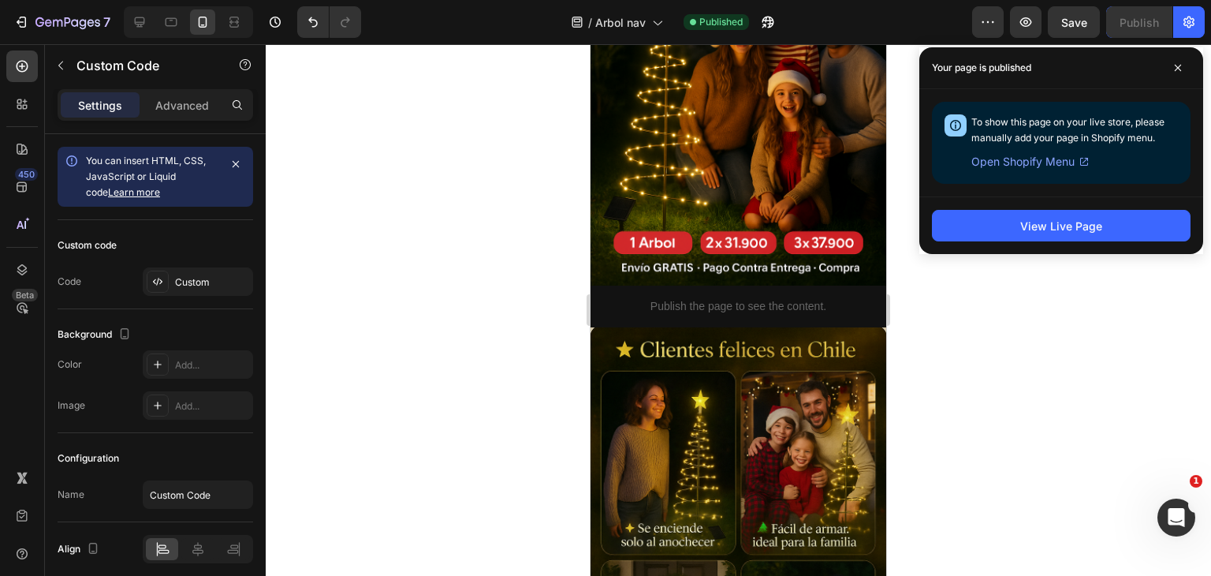
scroll to position [4237, 0]
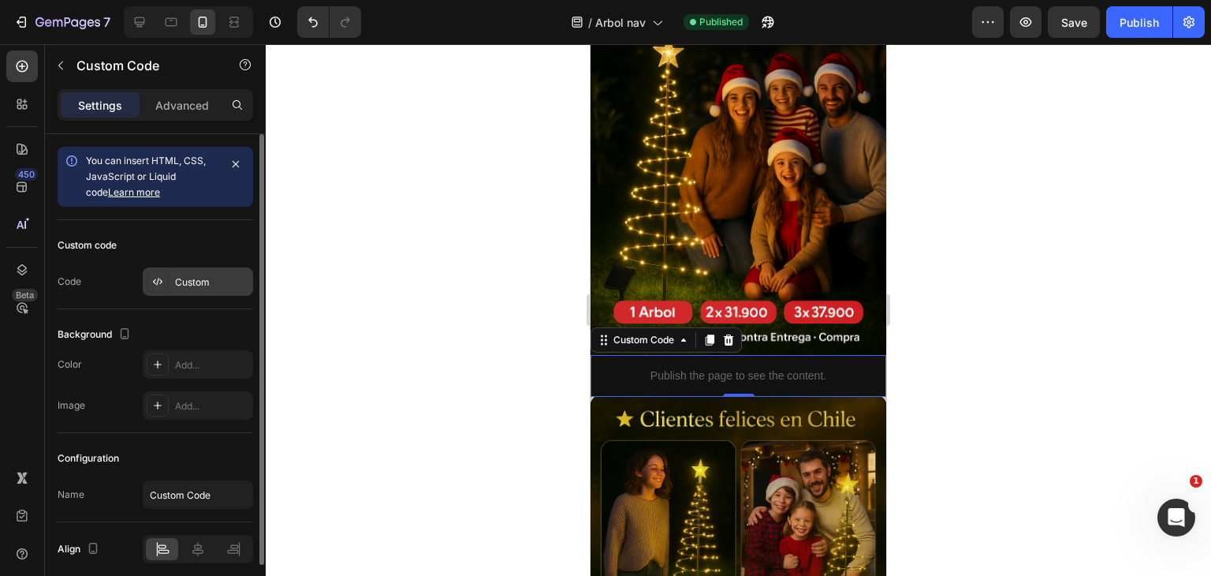
click at [202, 270] on div "Custom" at bounding box center [198, 281] width 110 height 28
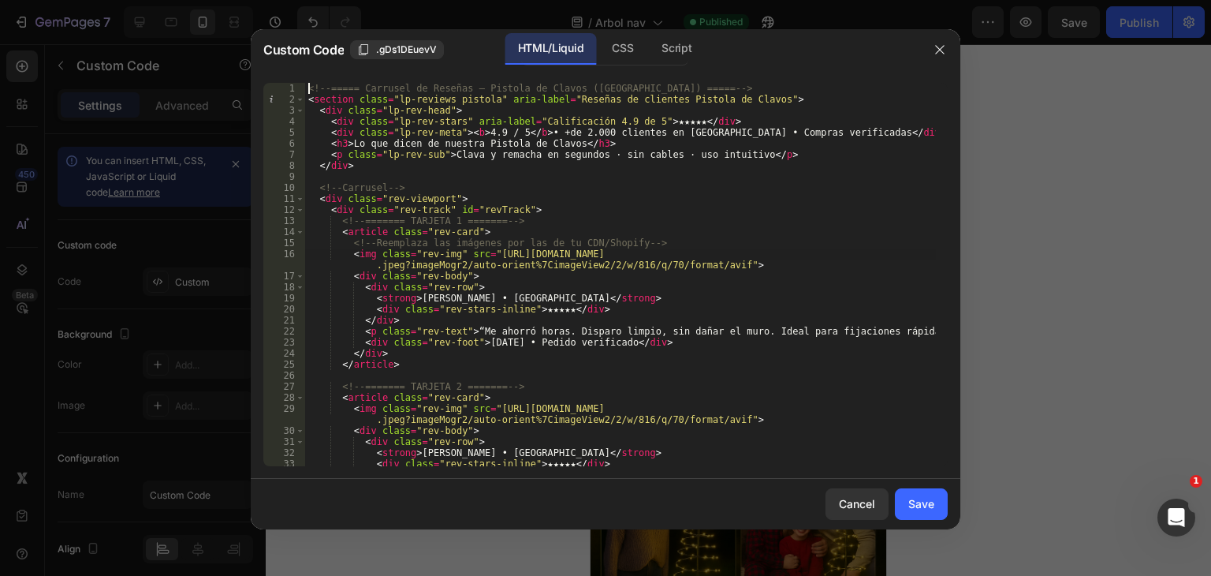
type textarea "</script>"
click at [471, 257] on div "<!-- ===== Carrusel de Reseñas – Pistola de Clavos ([GEOGRAPHIC_DATA]) ===== --…" at bounding box center [620, 285] width 631 height 405
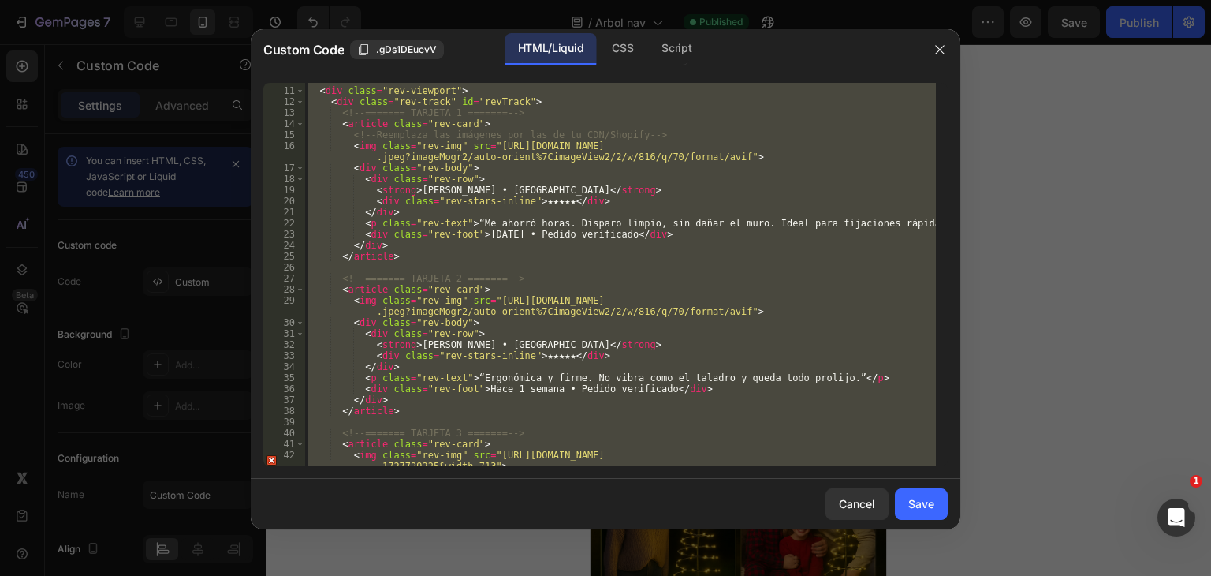
scroll to position [107, 0]
click at [341, 19] on div at bounding box center [605, 288] width 1211 height 576
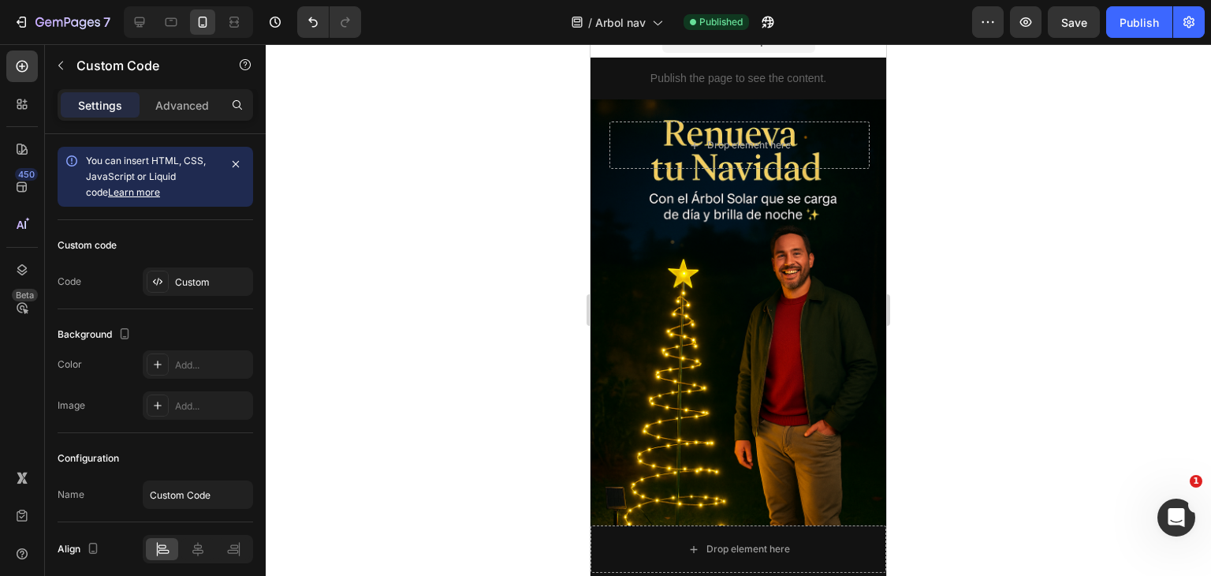
scroll to position [0, 0]
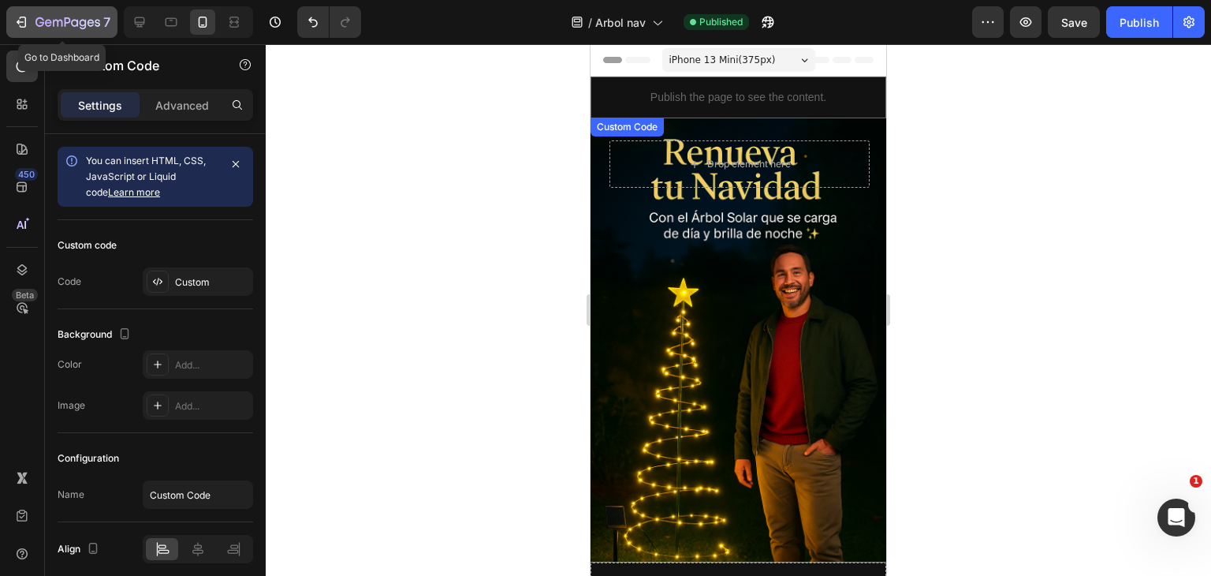
click at [19, 21] on icon "button" at bounding box center [20, 22] width 7 height 5
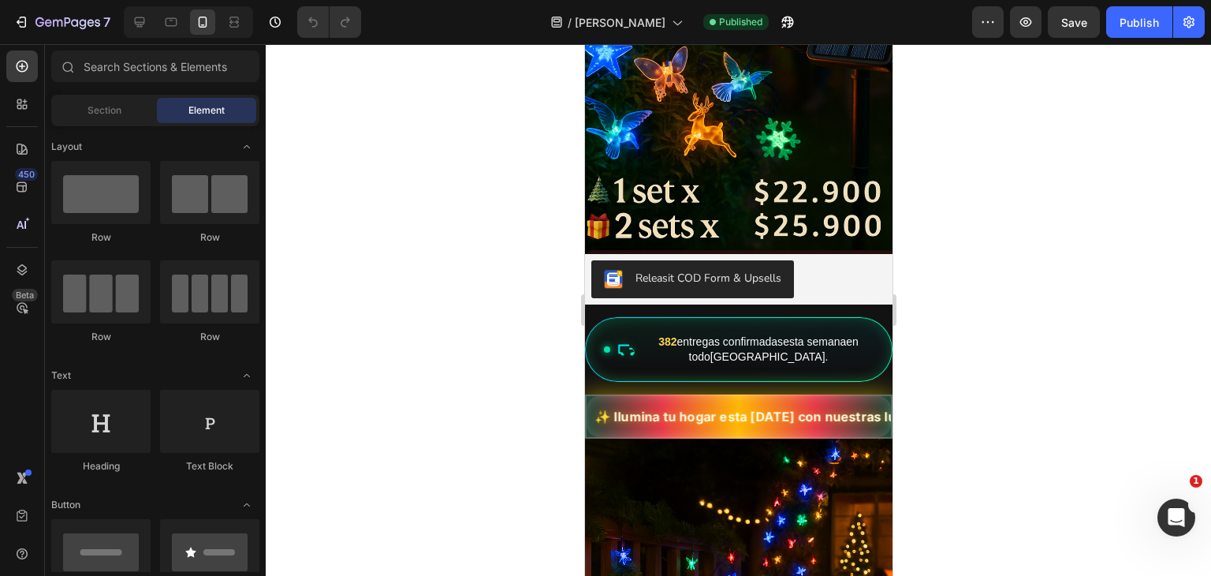
scroll to position [391, 0]
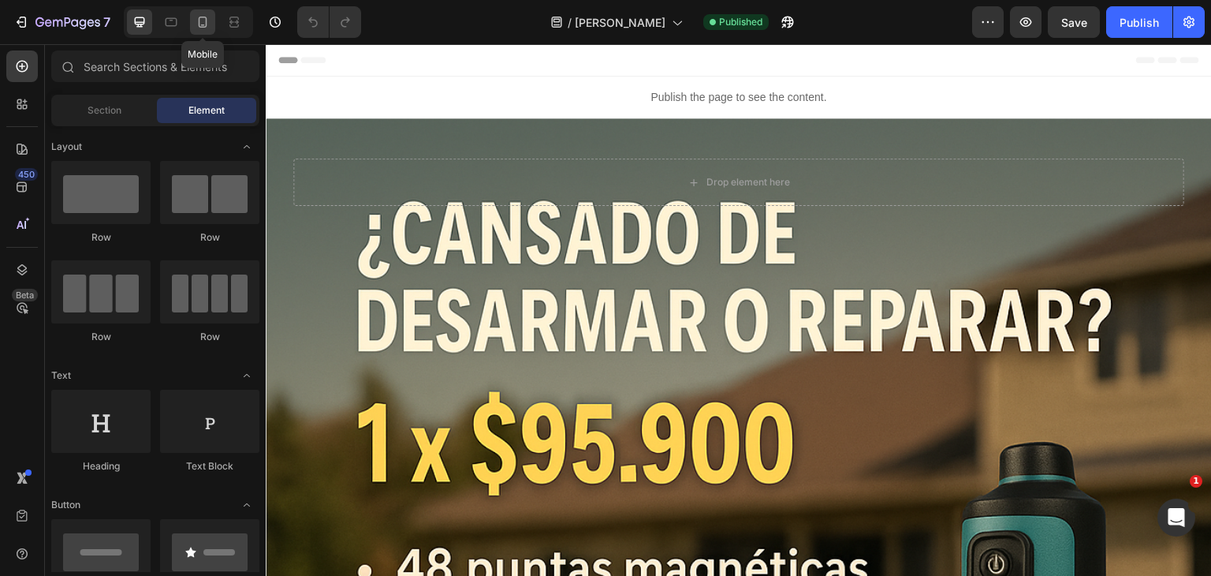
click at [202, 18] on icon at bounding box center [203, 22] width 16 height 16
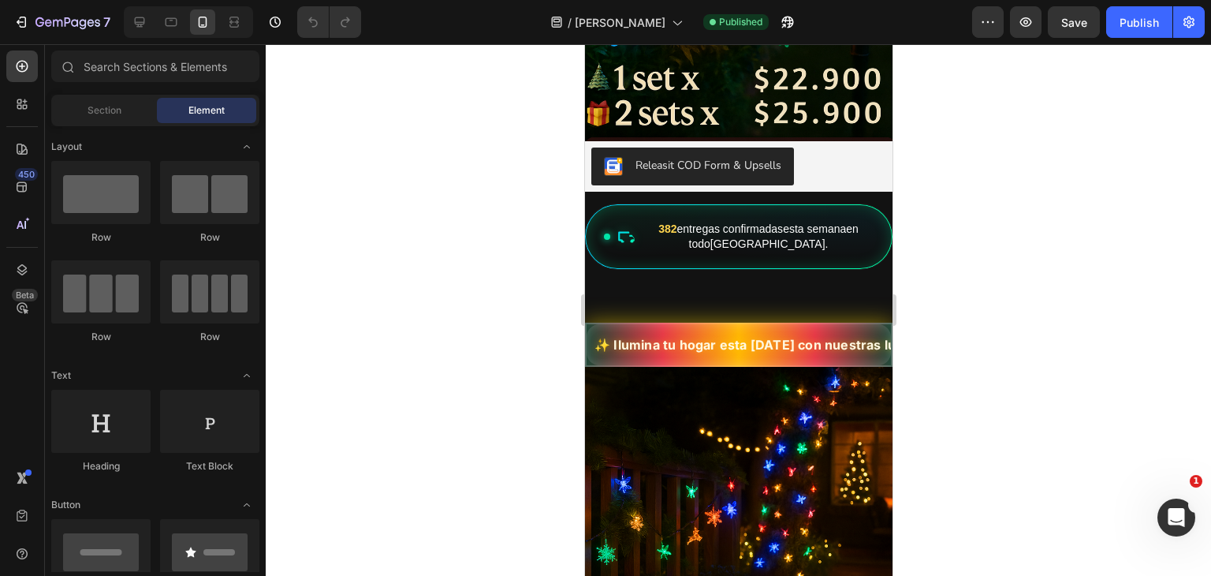
scroll to position [501, 0]
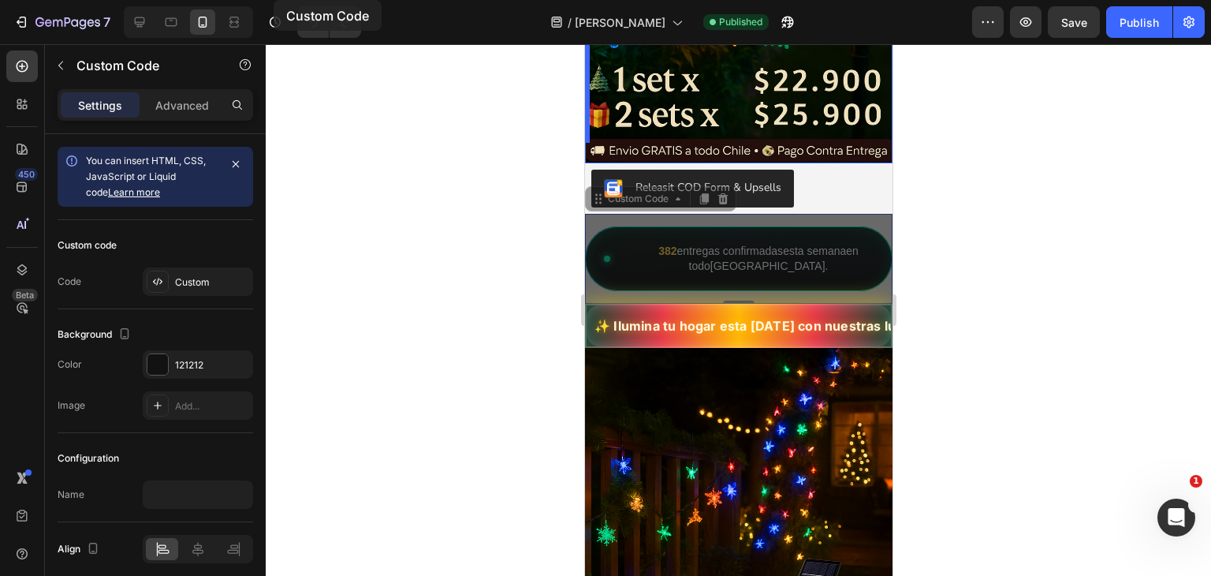
drag, startPoint x: 653, startPoint y: 236, endPoint x: 300, endPoint y: -69, distance: 465.7
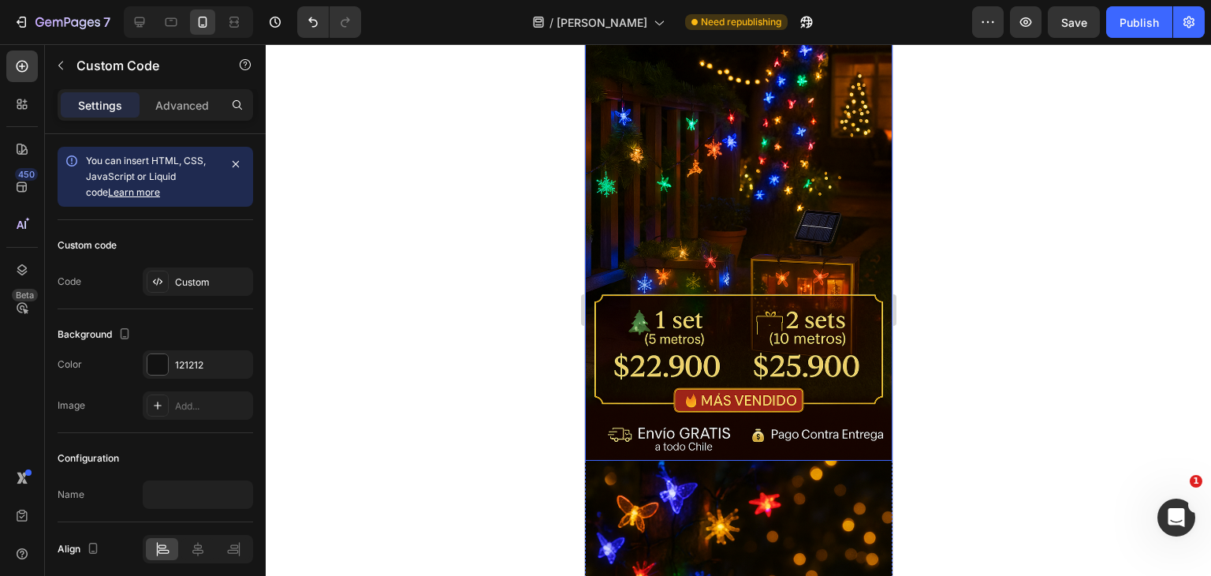
scroll to position [0, 0]
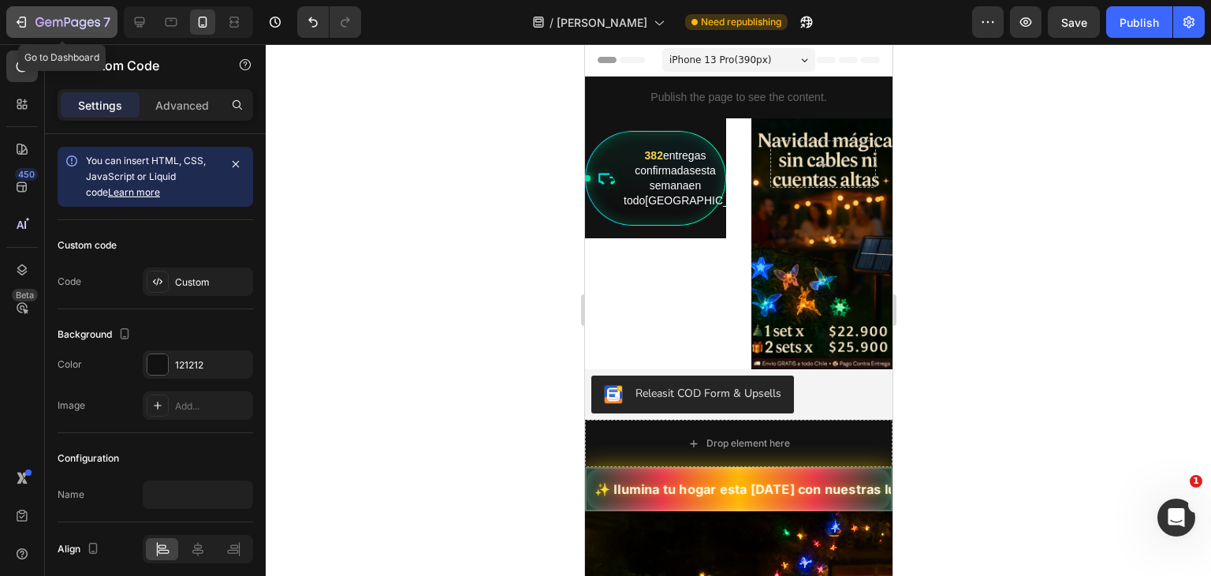
click at [41, 23] on icon "button" at bounding box center [67, 23] width 65 height 13
